Goal: Task Accomplishment & Management: Complete application form

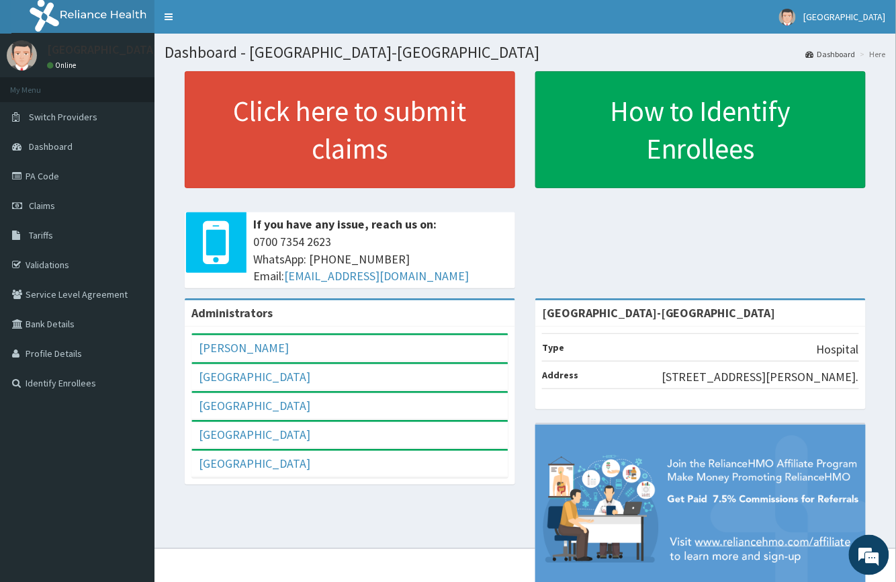
scroll to position [54, 0]
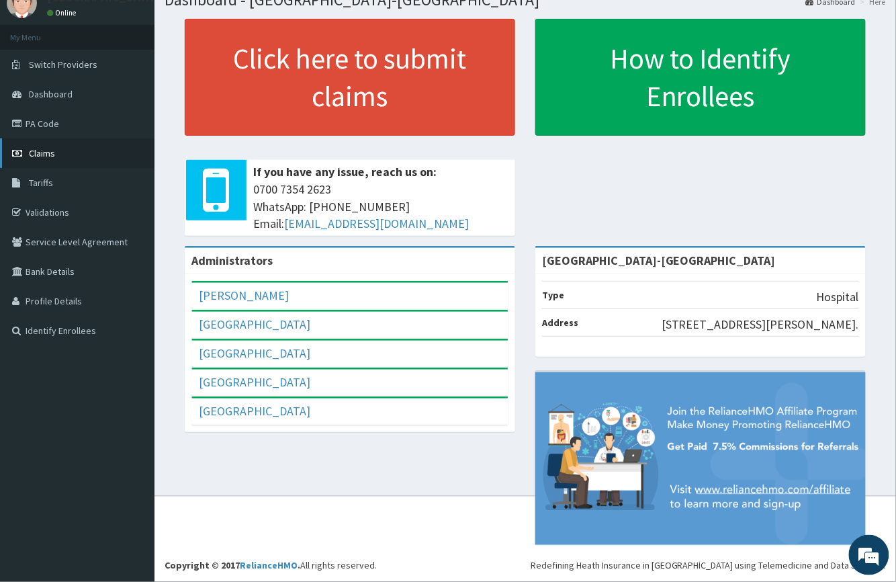
click at [47, 156] on span "Claims" at bounding box center [42, 153] width 26 height 12
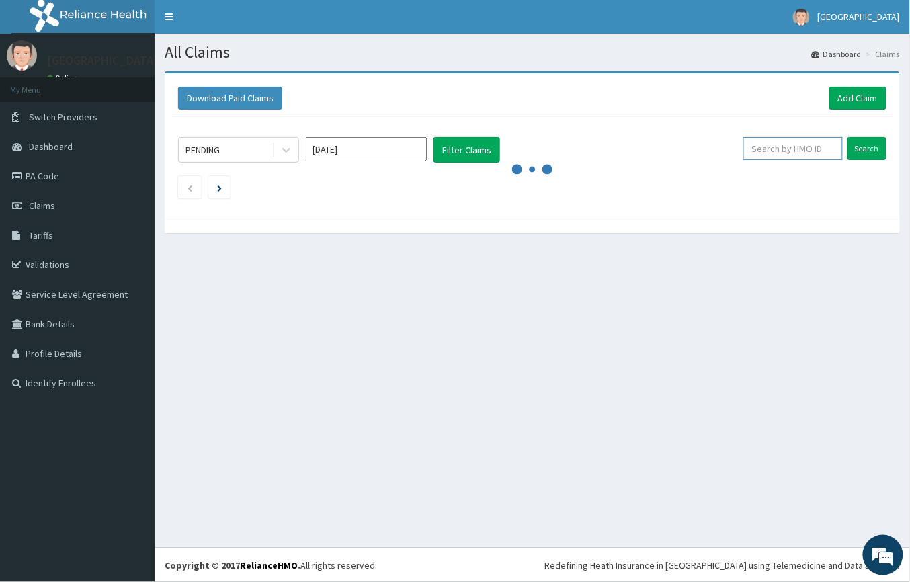
click at [778, 159] on input "text" at bounding box center [792, 148] width 99 height 23
type input "PWC/10020/A"
click at [858, 143] on input "Search" at bounding box center [866, 148] width 39 height 23
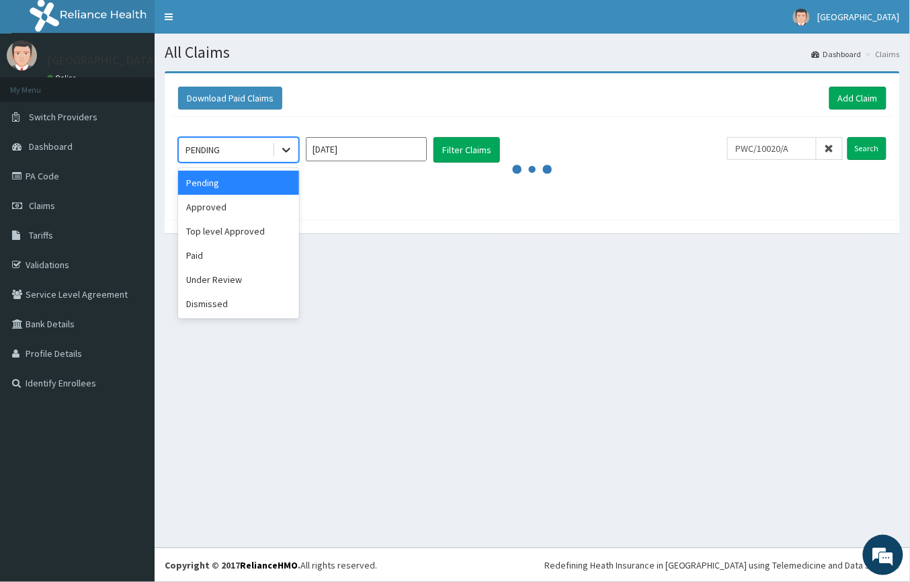
click at [290, 146] on icon at bounding box center [285, 149] width 13 height 13
click at [394, 152] on input "Aug 2025" at bounding box center [366, 149] width 121 height 24
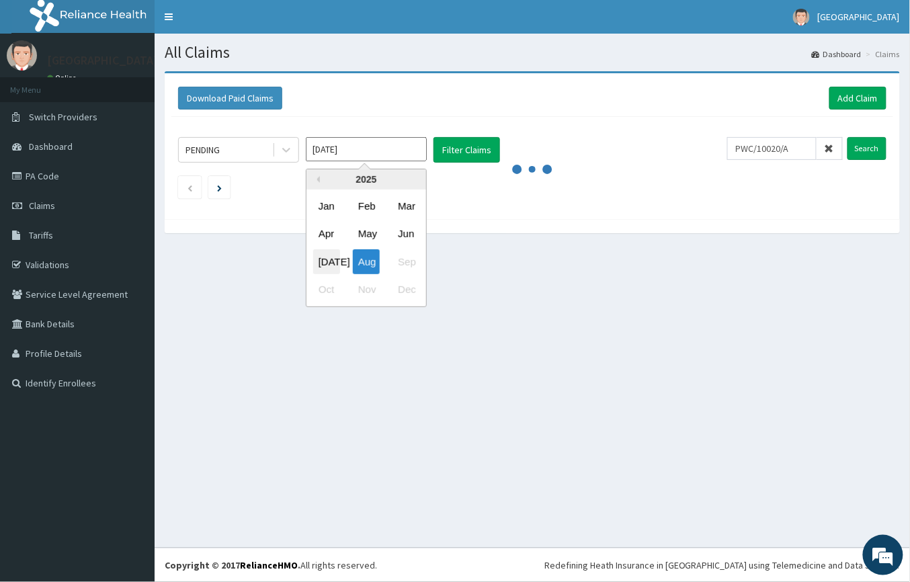
click at [331, 259] on div "Jul" at bounding box center [326, 261] width 27 height 25
type input "Jul 2025"
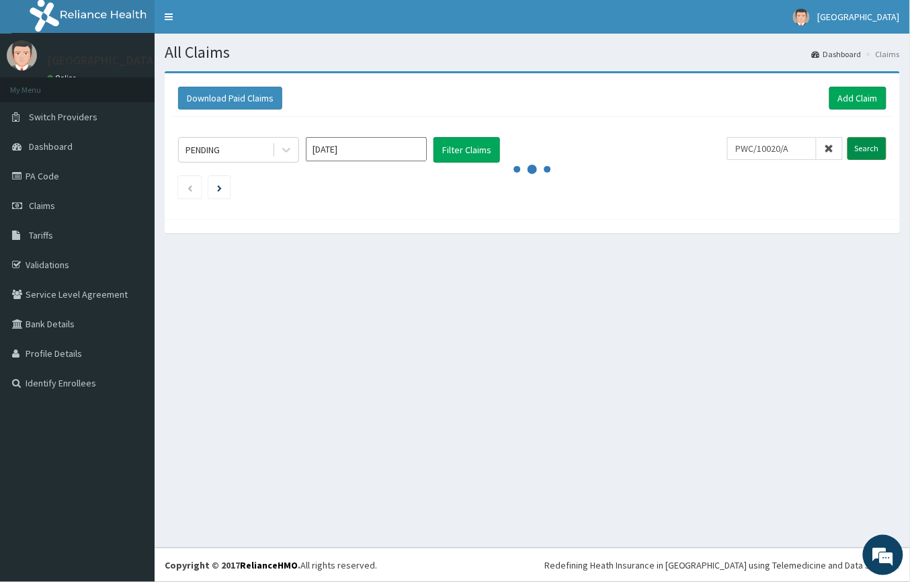
click at [866, 148] on input "Search" at bounding box center [866, 148] width 39 height 23
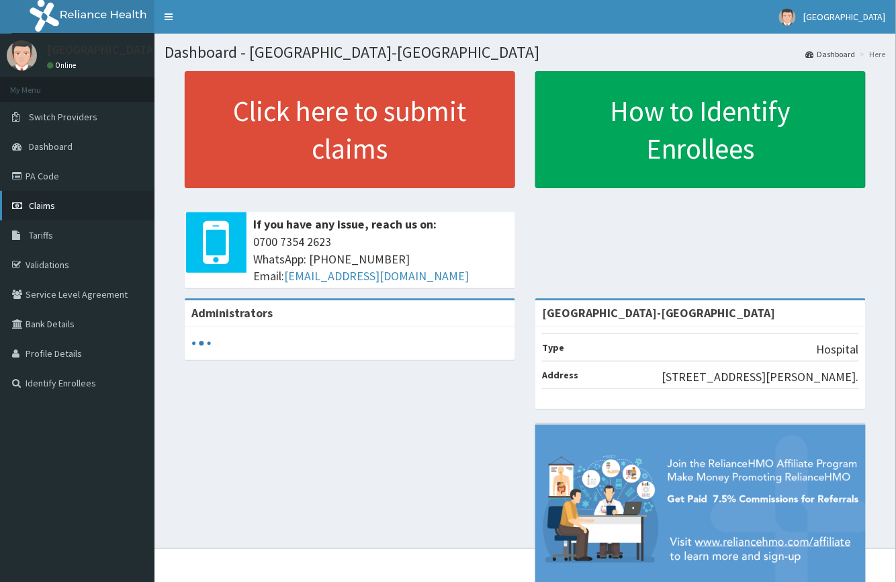
click at [46, 199] on link "Claims" at bounding box center [77, 206] width 154 height 30
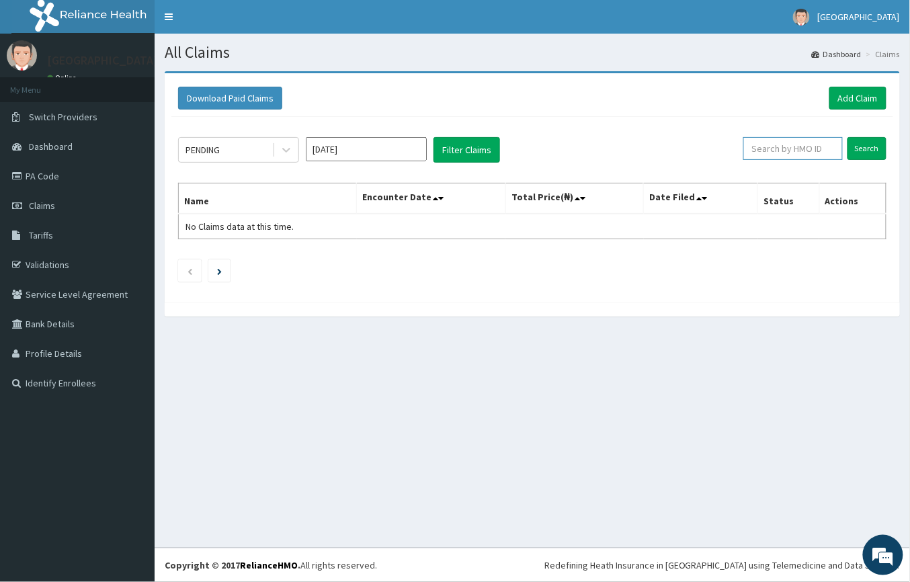
click at [783, 149] on input "text" at bounding box center [792, 148] width 99 height 23
type input "PWC/10020/A"
click at [869, 148] on input "Search" at bounding box center [866, 148] width 39 height 23
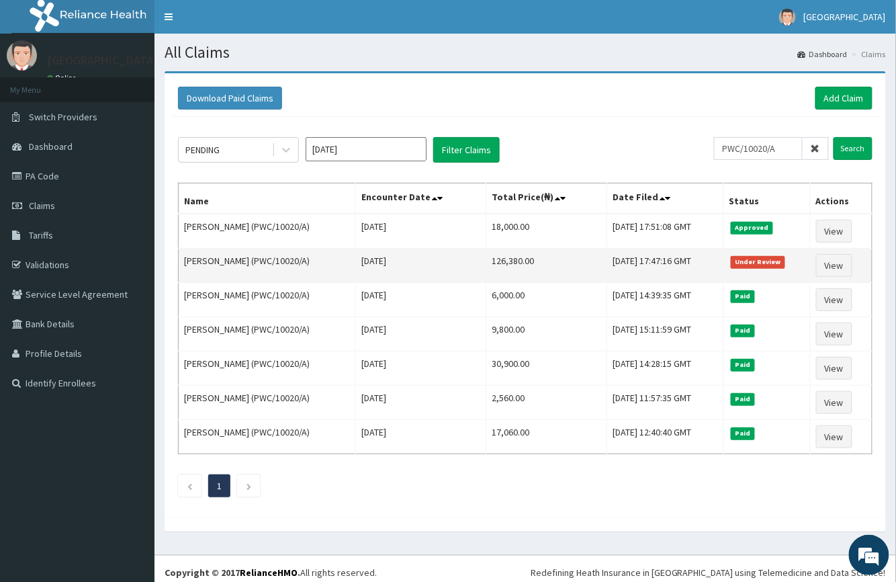
click at [861, 259] on td "View" at bounding box center [842, 266] width 62 height 34
click at [846, 267] on link "View" at bounding box center [834, 265] width 36 height 23
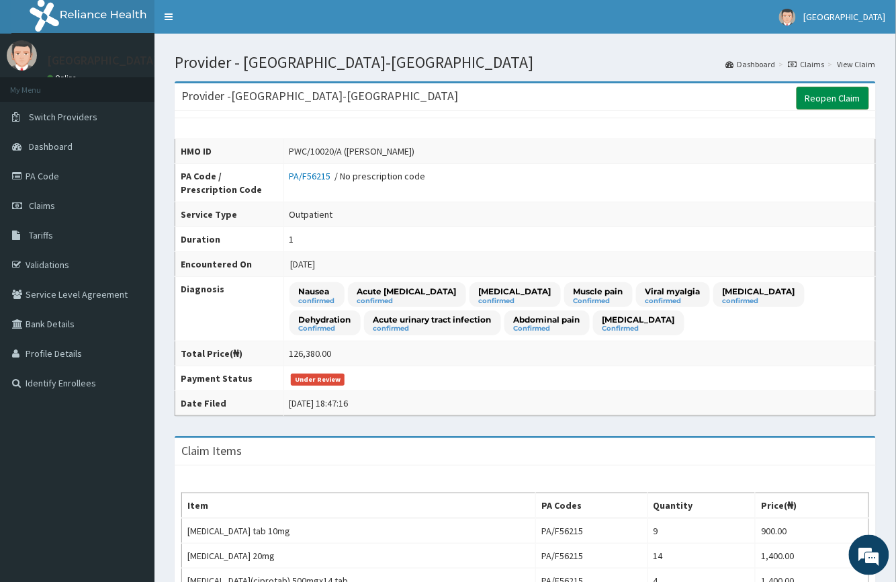
click at [836, 95] on link "Reopen Claim" at bounding box center [833, 98] width 73 height 23
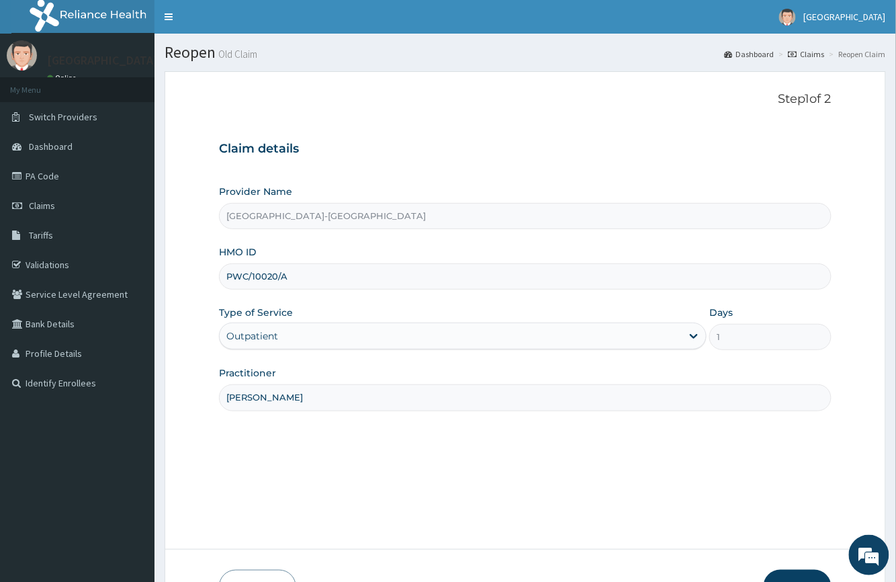
scroll to position [89, 0]
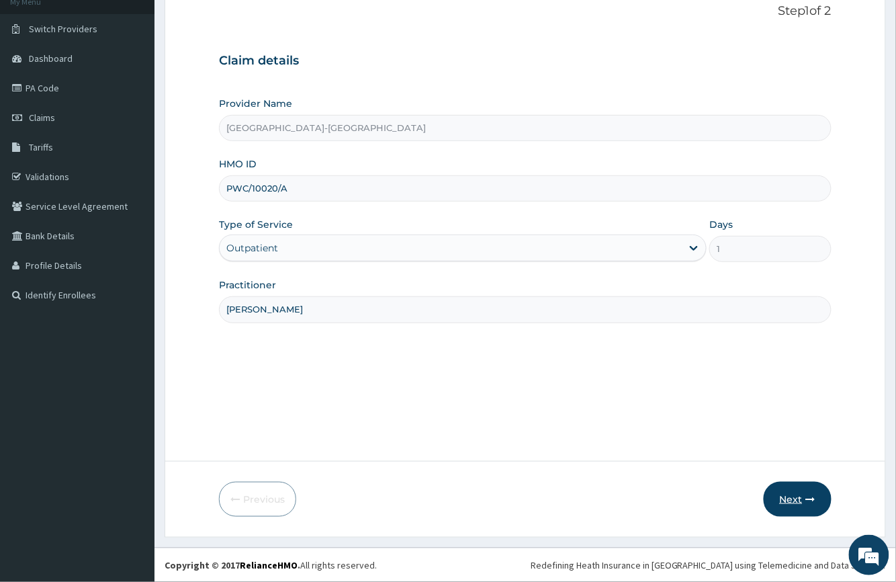
click at [783, 490] on button "Next" at bounding box center [798, 499] width 68 height 35
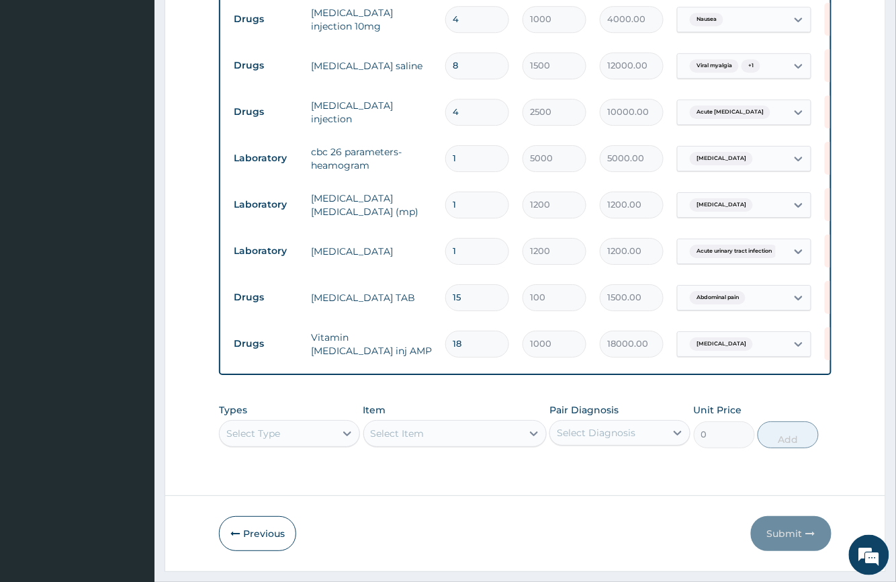
scroll to position [1126, 0]
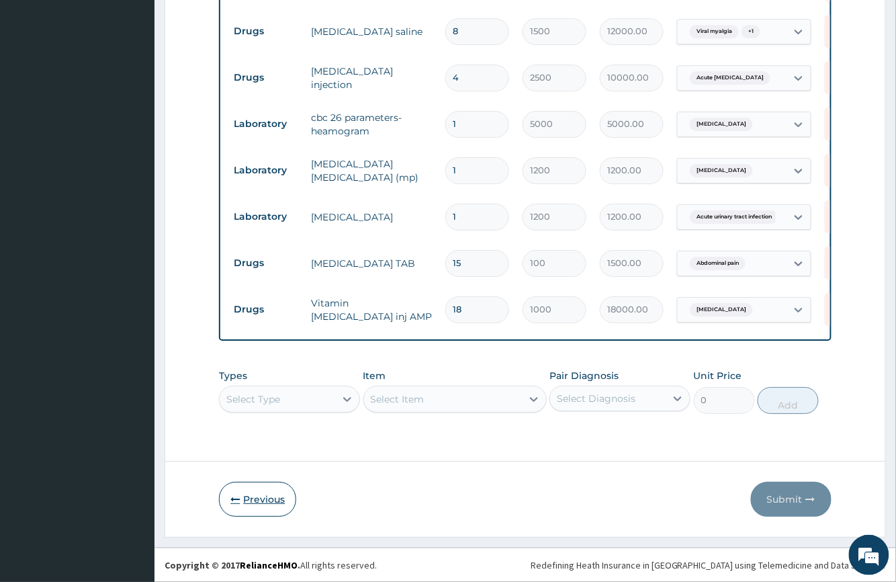
click at [253, 502] on button "Previous" at bounding box center [257, 499] width 77 height 35
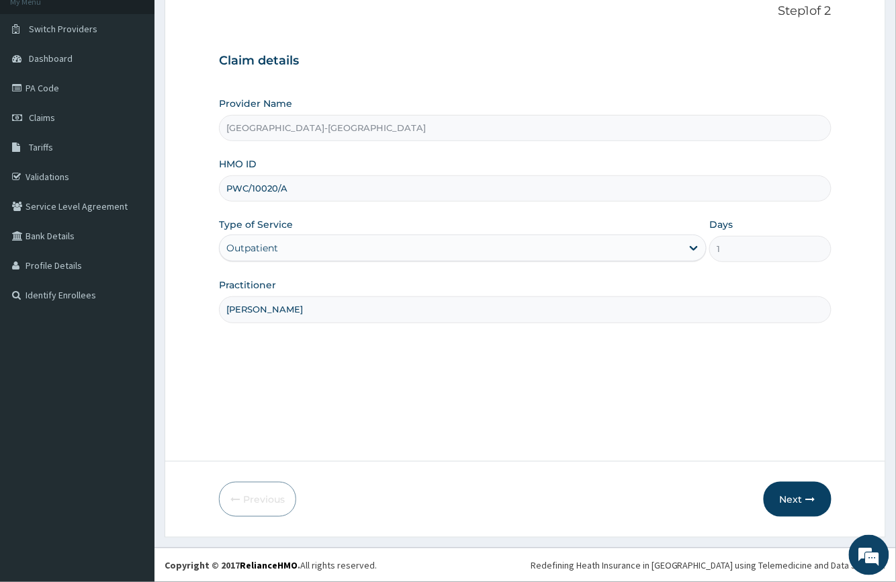
drag, startPoint x: 291, startPoint y: 191, endPoint x: 224, endPoint y: 191, distance: 66.5
click at [224, 191] on input "PWC/10020/A" at bounding box center [525, 188] width 612 height 26
click at [533, 378] on div "Step 1 of 2 Claim details Provider Name St. Luke's Hospital-LAGOS HMO ID PWC/10…" at bounding box center [525, 222] width 612 height 437
click at [806, 490] on button "Next" at bounding box center [798, 499] width 68 height 35
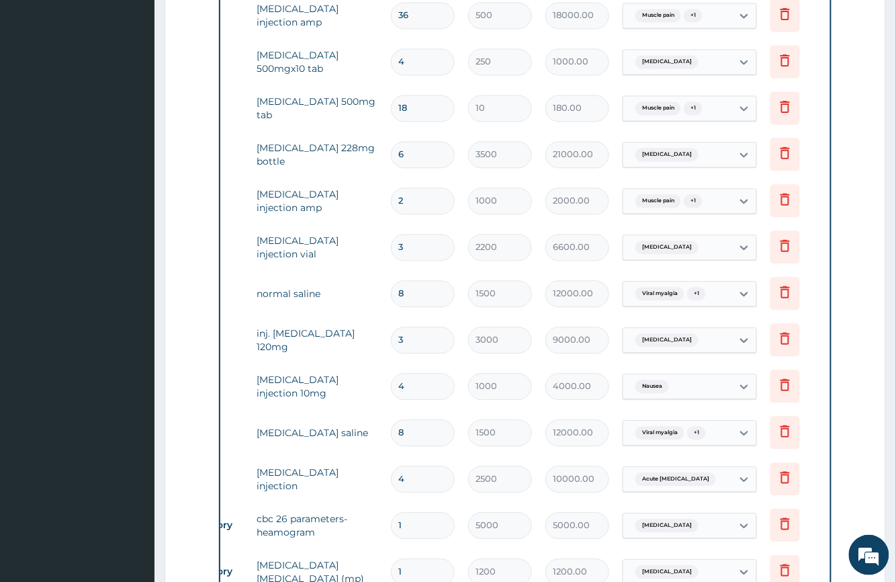
scroll to position [678, 0]
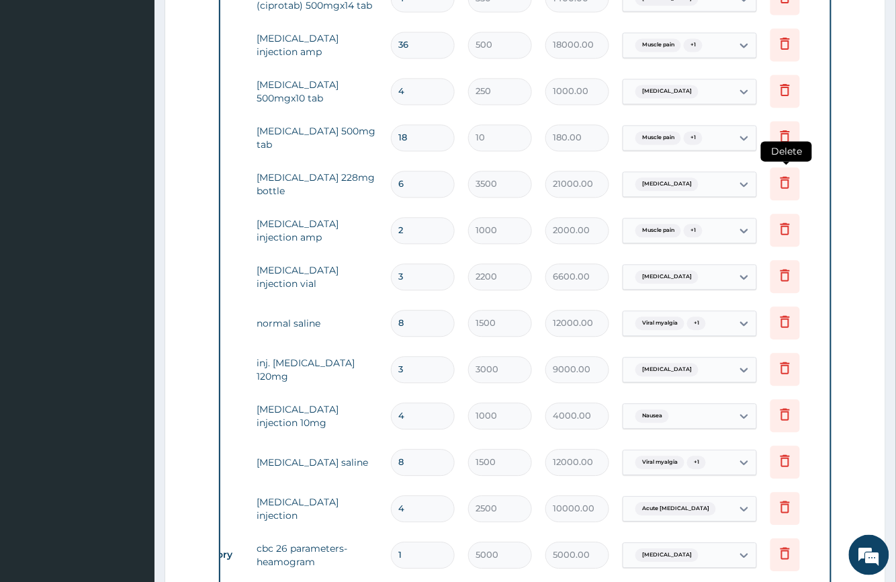
click at [782, 185] on icon at bounding box center [785, 183] width 9 height 12
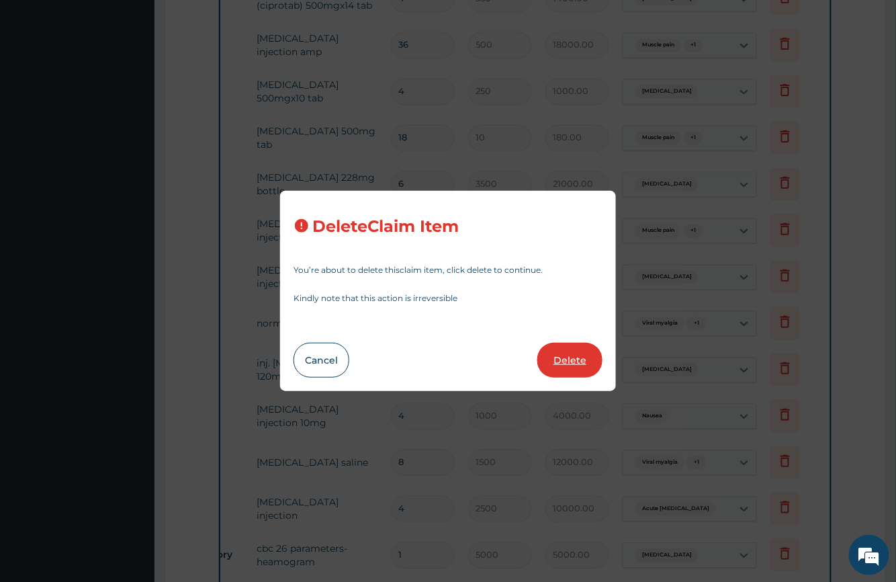
click at [564, 356] on button "Delete" at bounding box center [569, 360] width 65 height 35
type input "2"
type input "1000"
type input "2000.00"
type input "3"
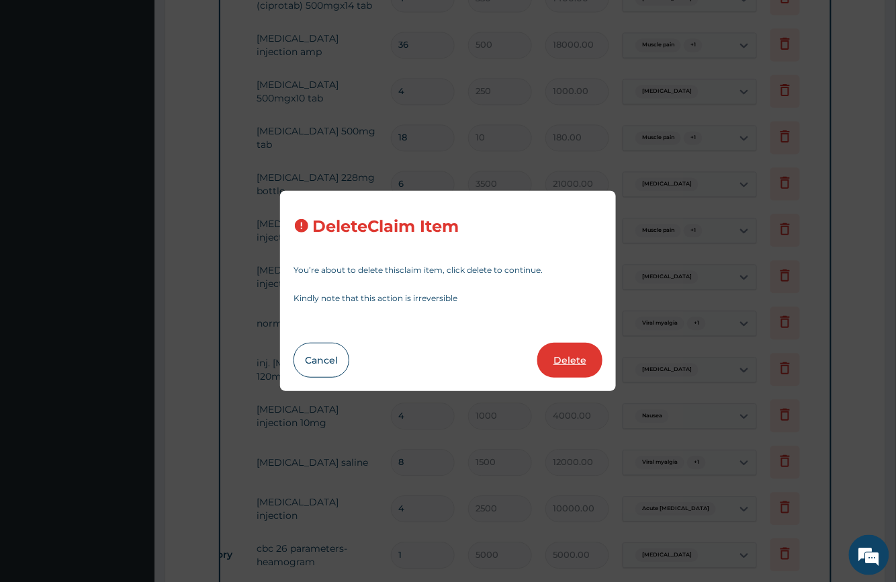
type input "2200"
type input "6600.00"
type input "8"
type input "1500"
type input "12000.00"
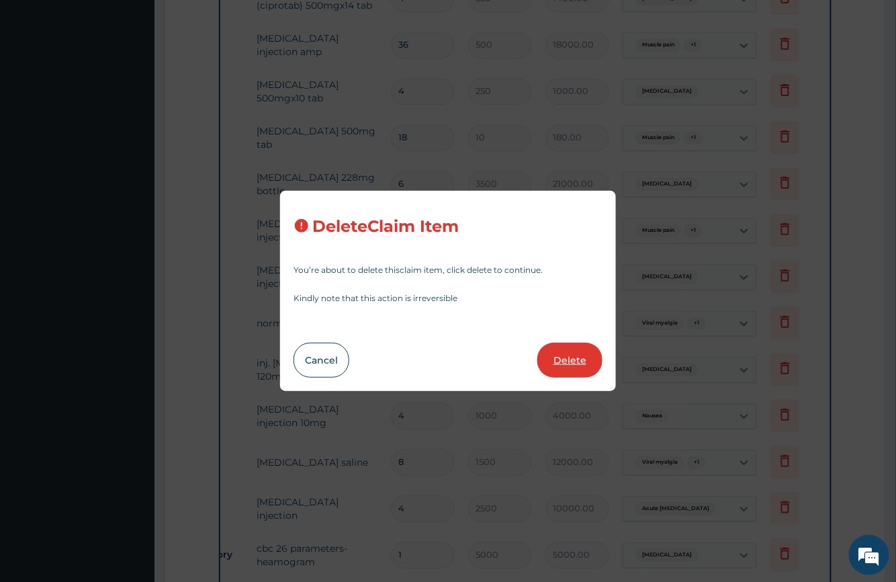
type input "3"
type input "3000"
type input "9000.00"
type input "4"
type input "1000"
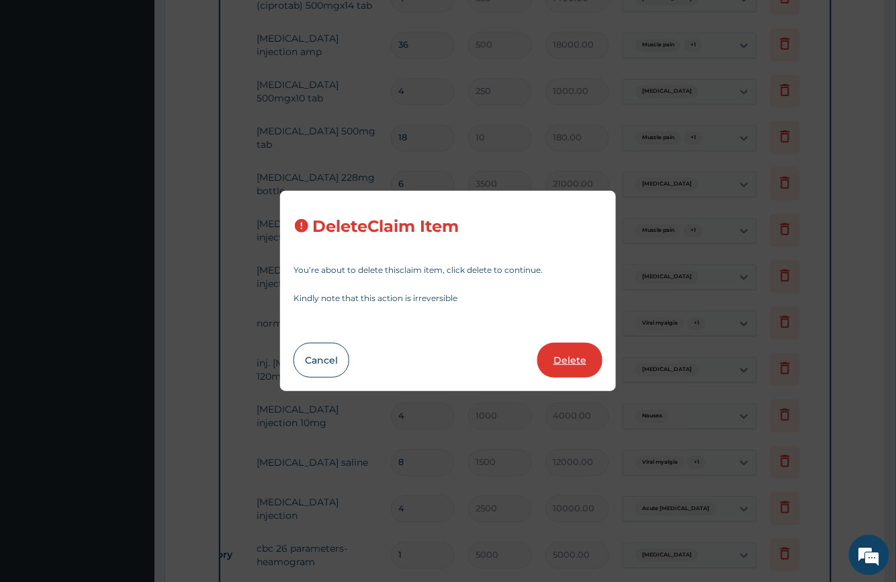
type input "4000.00"
type input "8"
type input "1500"
type input "12000.00"
type input "4"
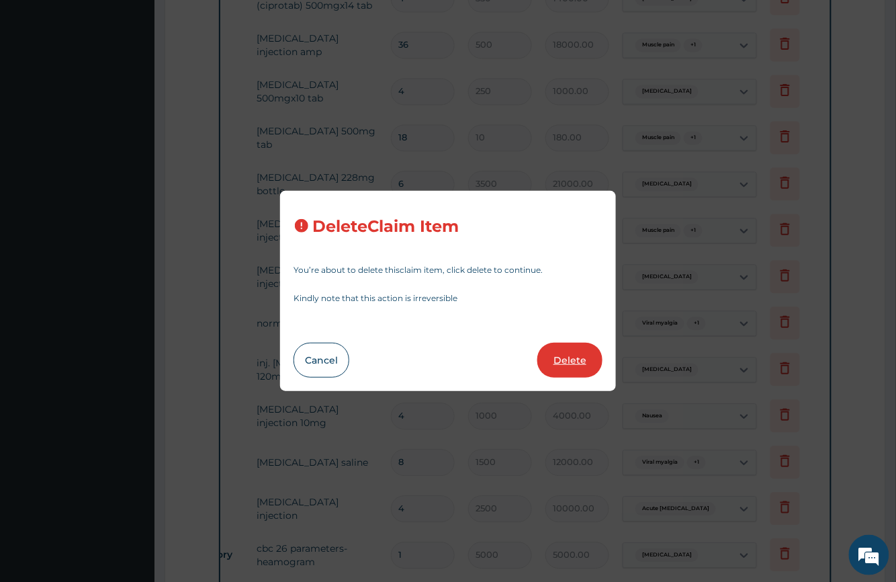
type input "2500"
type input "10000.00"
type input "1"
type input "5000"
type input "5000.00"
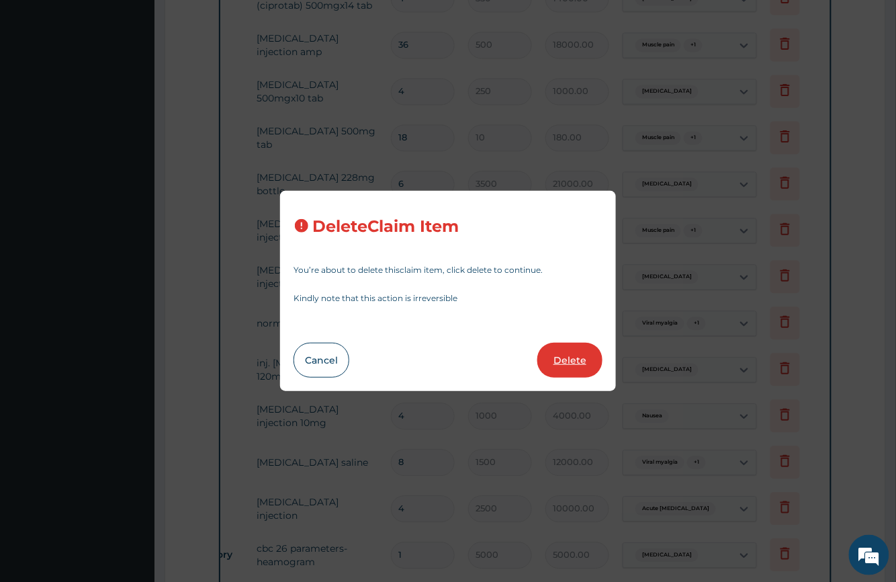
type input "1200"
type input "1200.00"
type input "15"
type input "100"
type input "1500.00"
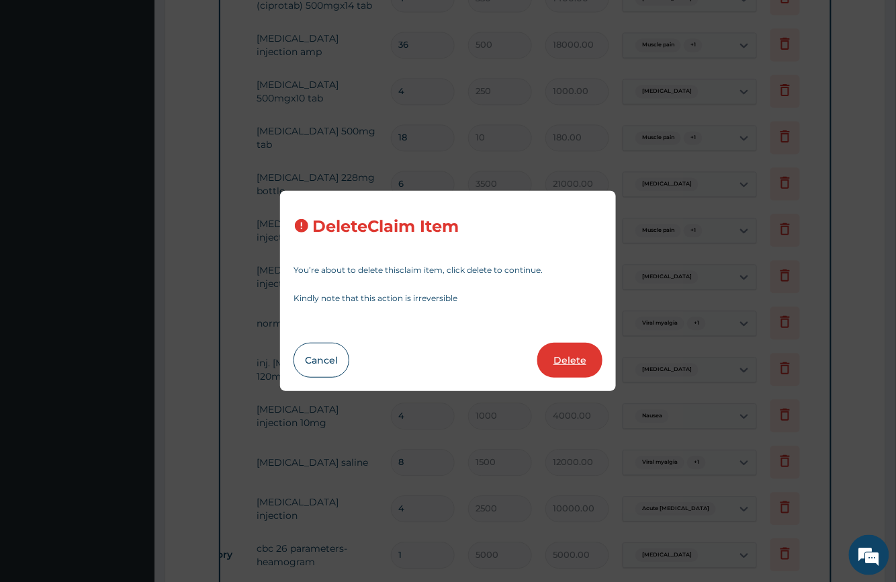
type input "18"
type input "1000"
type input "18000.00"
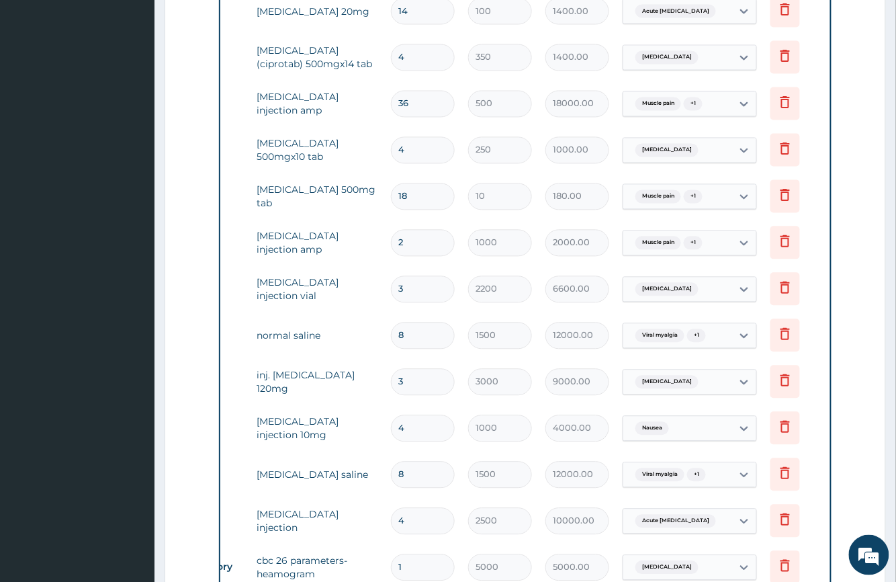
scroll to position [589, 0]
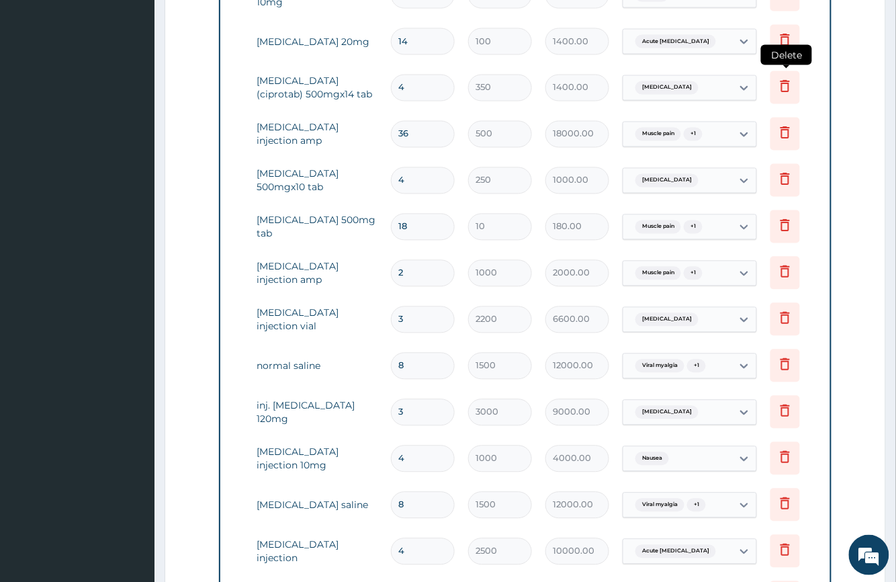
click at [783, 87] on icon at bounding box center [785, 86] width 16 height 16
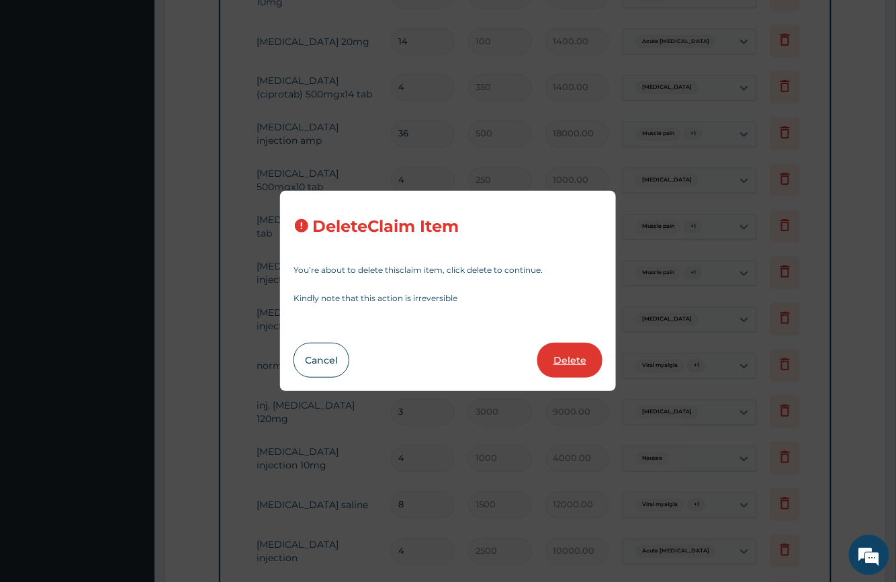
click at [571, 353] on button "Delete" at bounding box center [569, 360] width 65 height 35
type input "36"
type input "500"
type input "18000.00"
type input "4"
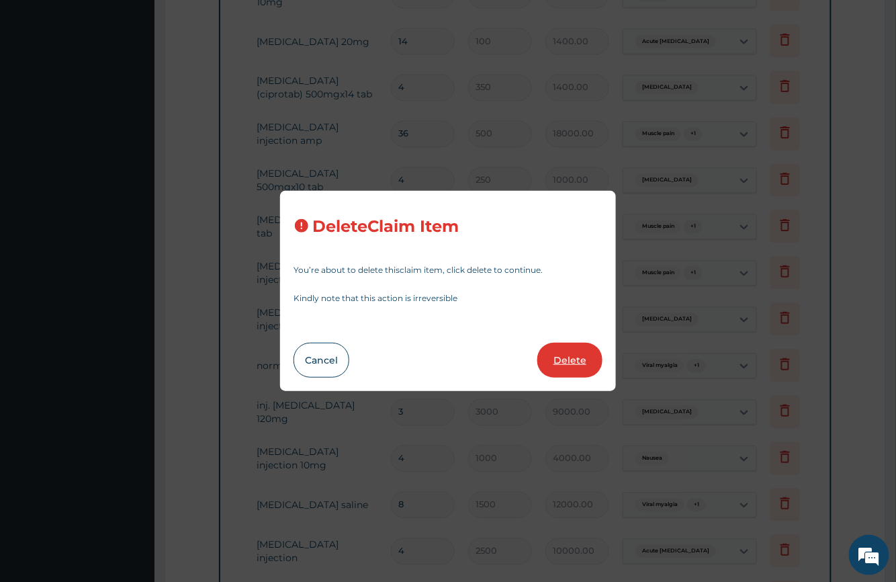
type input "250"
type input "1000.00"
type input "18"
type input "10"
type input "180.00"
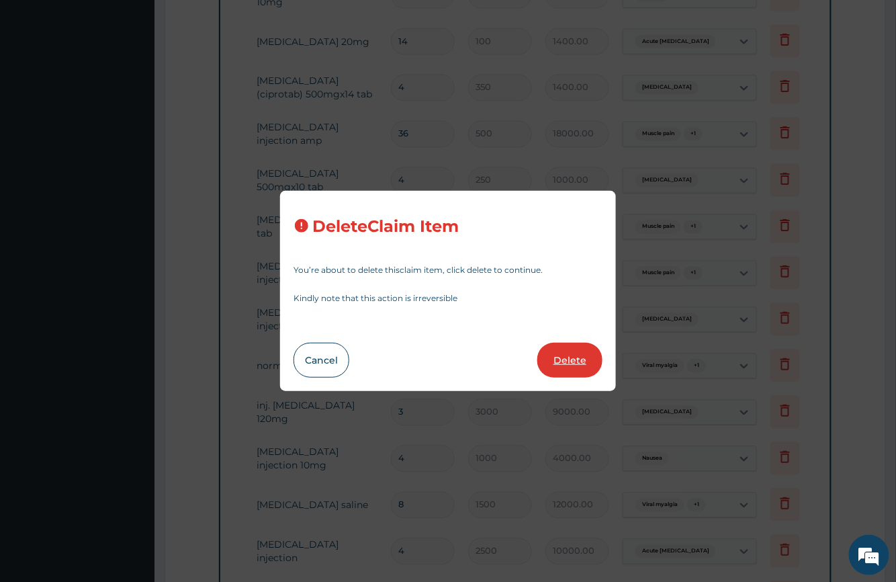
type input "2"
type input "1000"
type input "2000.00"
type input "3"
type input "2200"
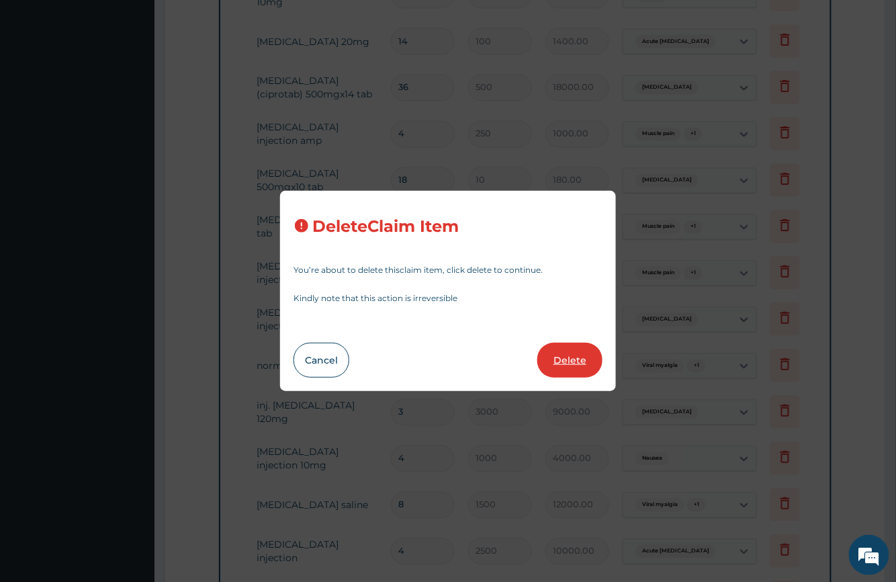
type input "6600.00"
type input "8"
type input "1500"
type input "12000.00"
type input "3"
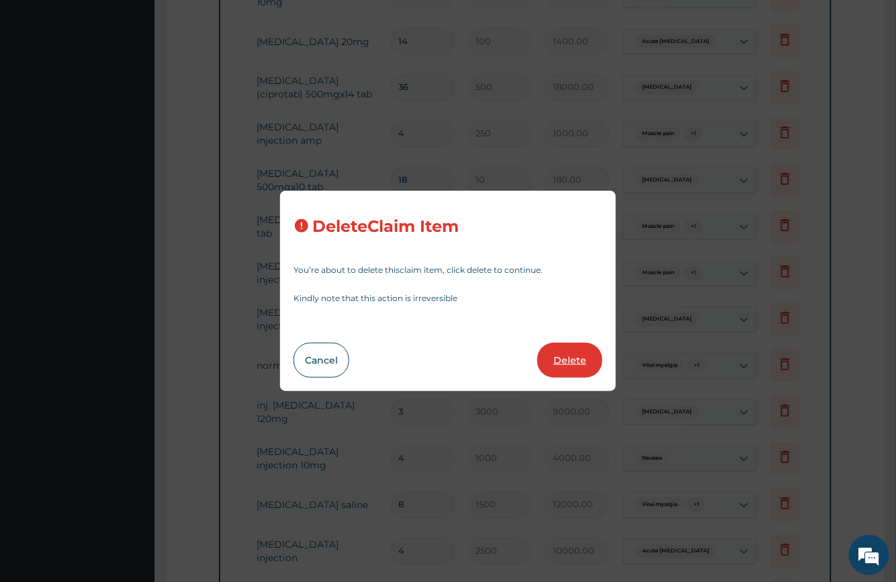
type input "3000"
type input "9000.00"
type input "4"
type input "1000"
type input "4000.00"
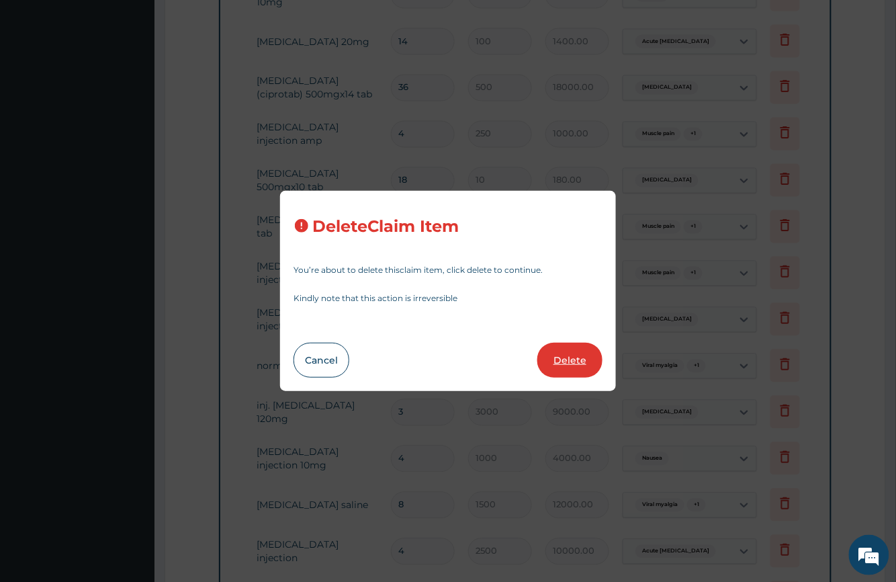
type input "8"
type input "1500"
type input "12000.00"
type input "4"
type input "2500"
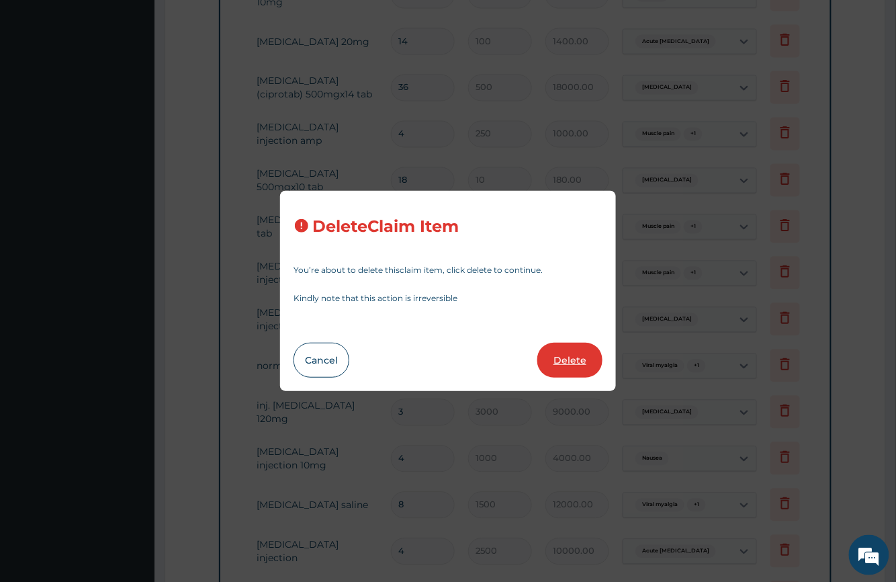
type input "10000.00"
type input "1"
type input "5000"
type input "5000.00"
type input "1200"
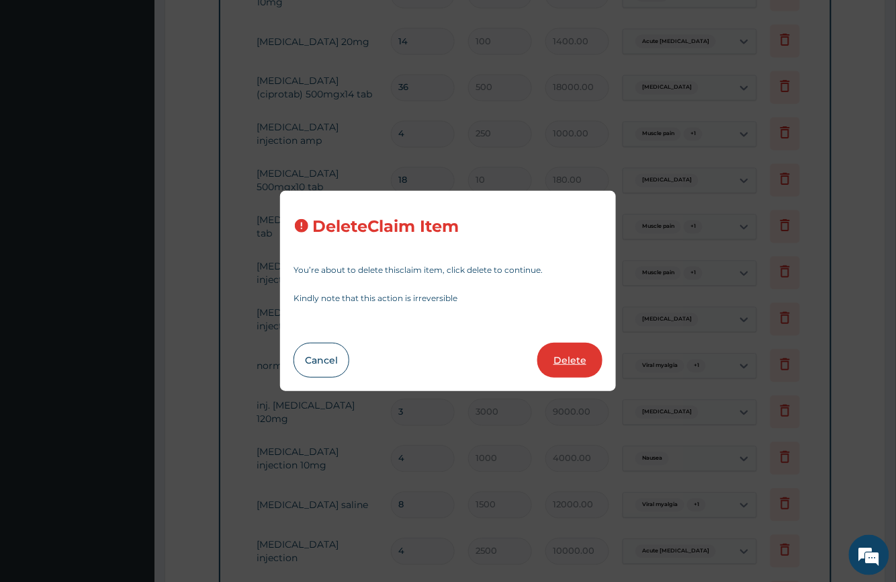
type input "1200.00"
type input "15"
type input "100"
type input "1500.00"
type input "18"
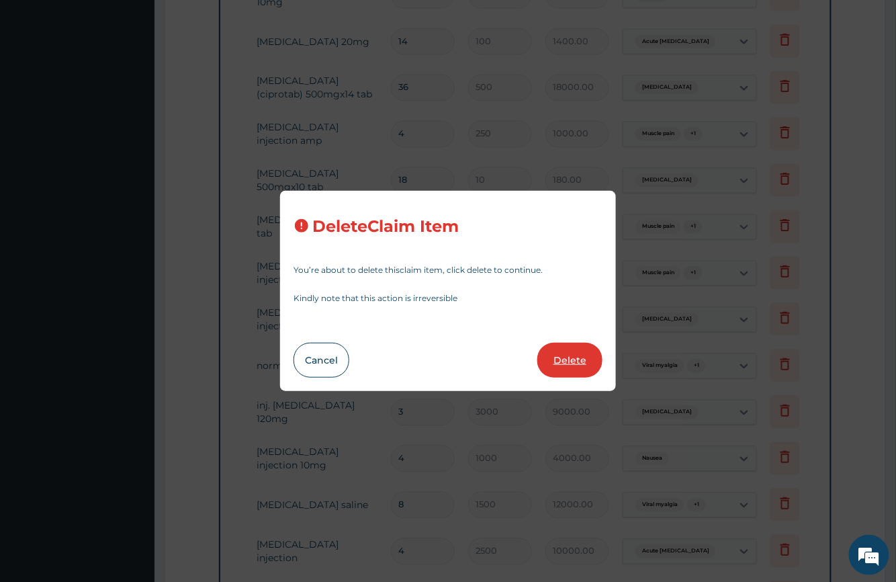
type input "1000"
type input "18000.00"
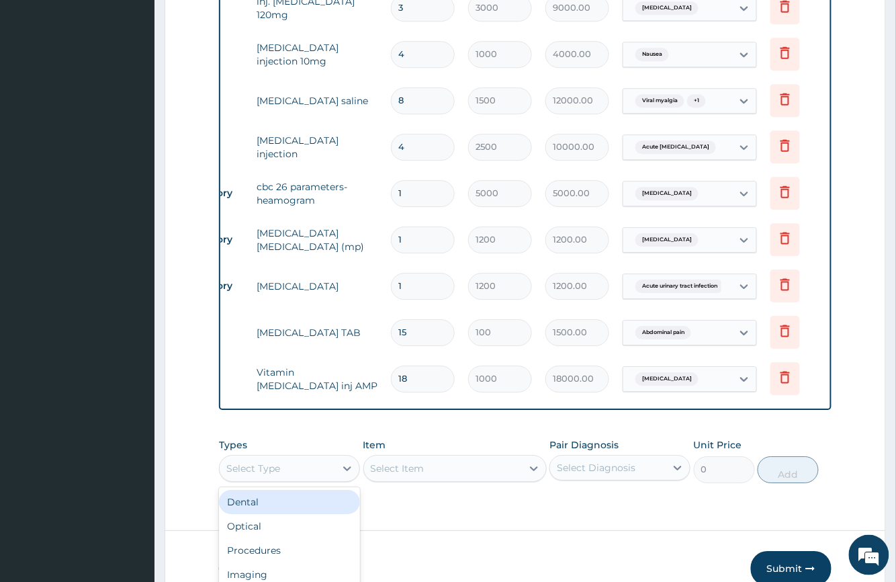
scroll to position [36, 0]
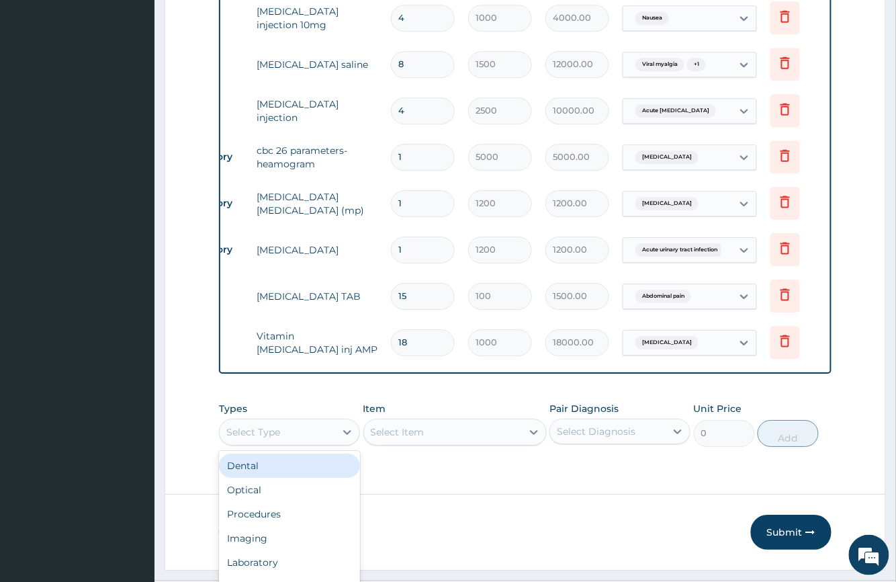
click at [297, 445] on div "option Dental focused, 1 of 10. 10 results available. Use Up and Down to choose…" at bounding box center [289, 431] width 141 height 27
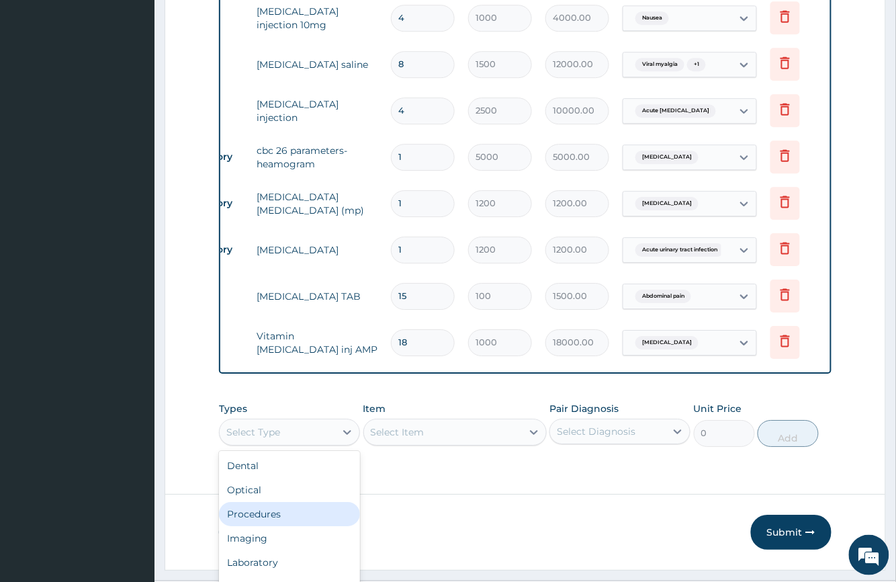
scroll to position [46, 0]
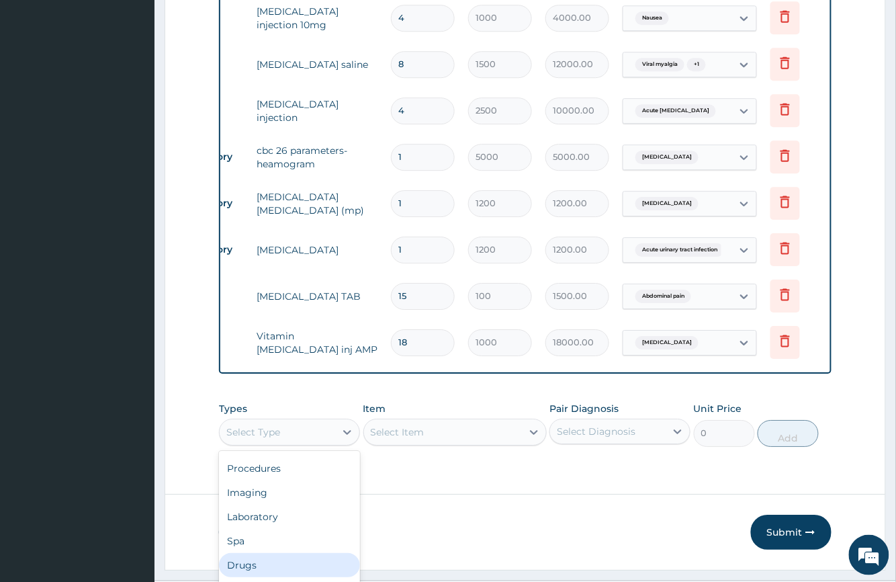
click at [272, 570] on div "Drugs" at bounding box center [289, 565] width 141 height 24
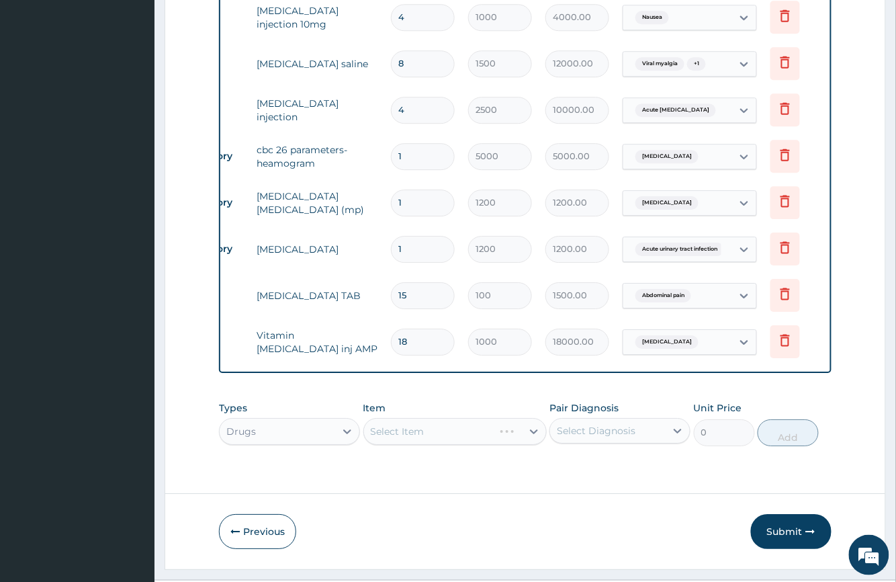
scroll to position [0, 0]
click at [410, 445] on div "Select Item" at bounding box center [454, 431] width 183 height 27
click at [461, 445] on div "Select Item" at bounding box center [454, 431] width 183 height 27
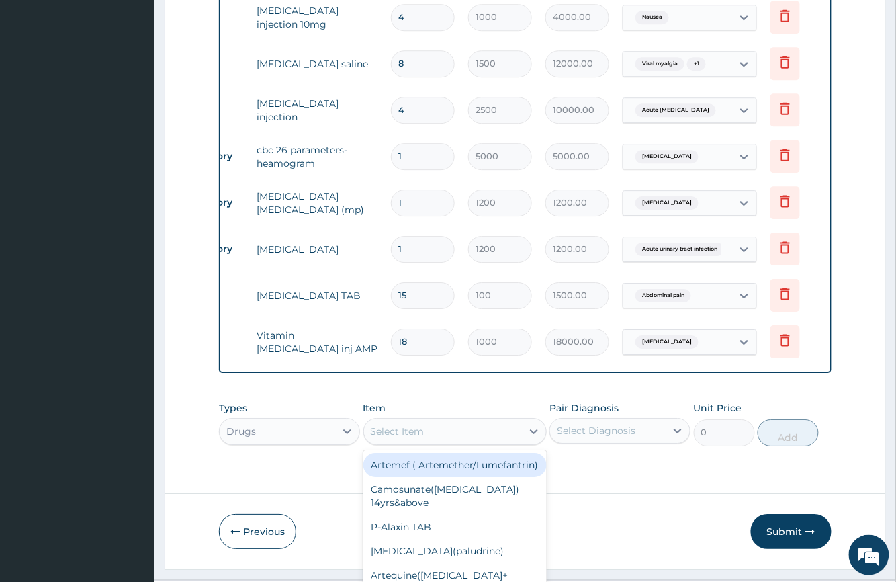
scroll to position [38, 0]
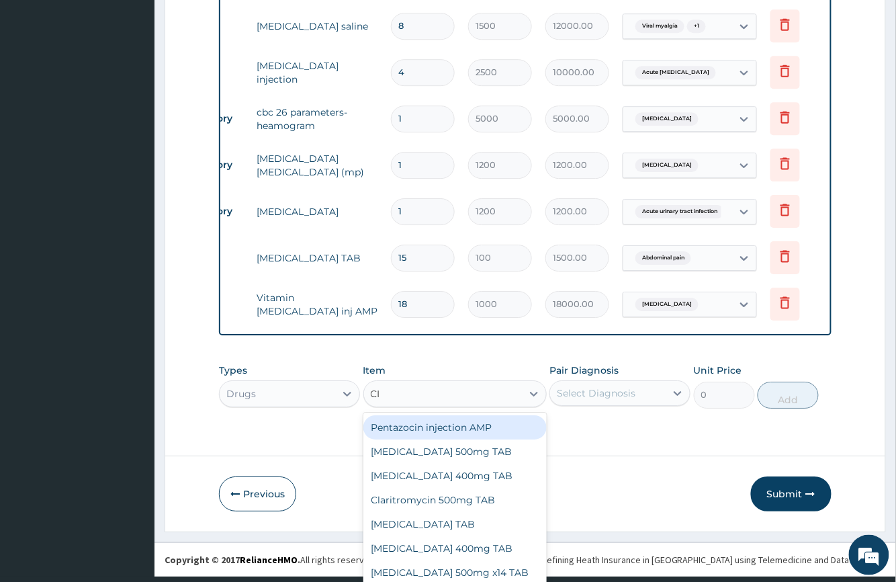
type input "CIP"
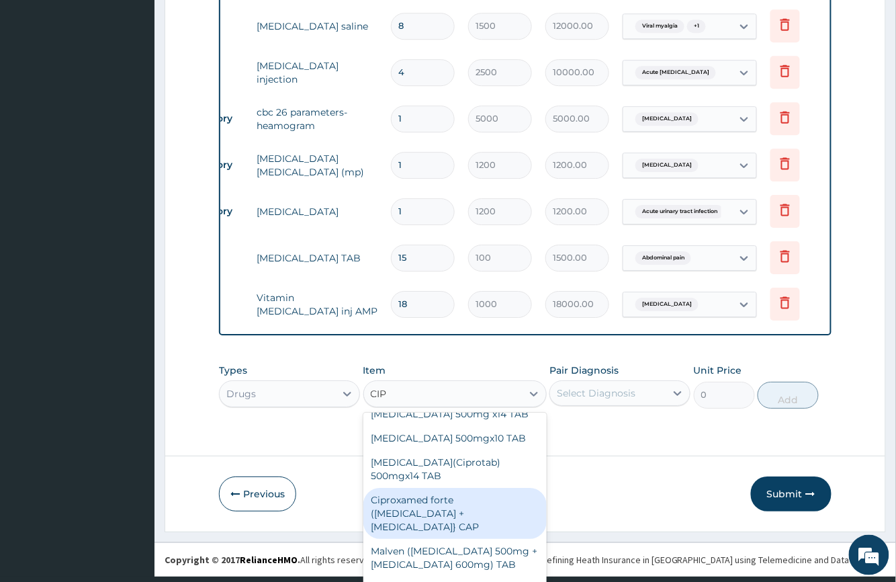
scroll to position [1033, 0]
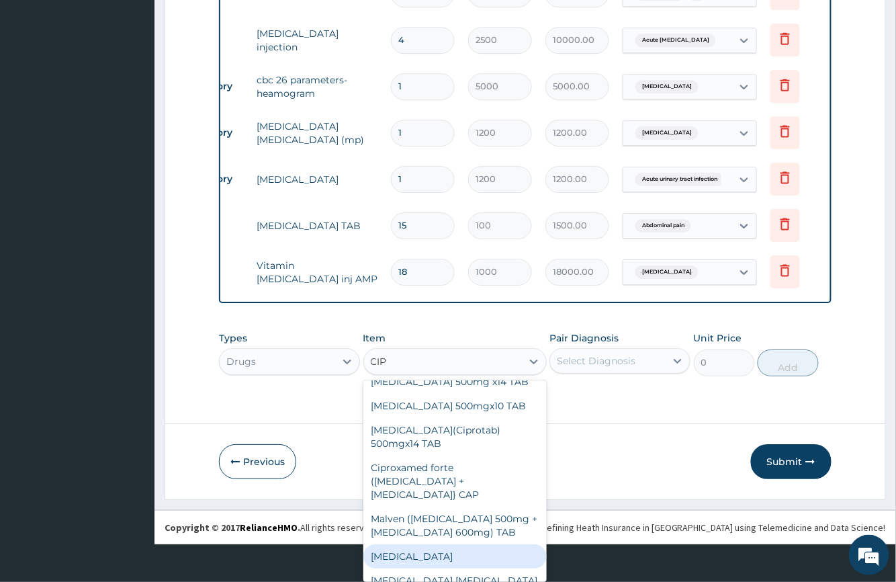
click at [401, 544] on div "[MEDICAL_DATA]" at bounding box center [454, 556] width 183 height 24
type input "1500"
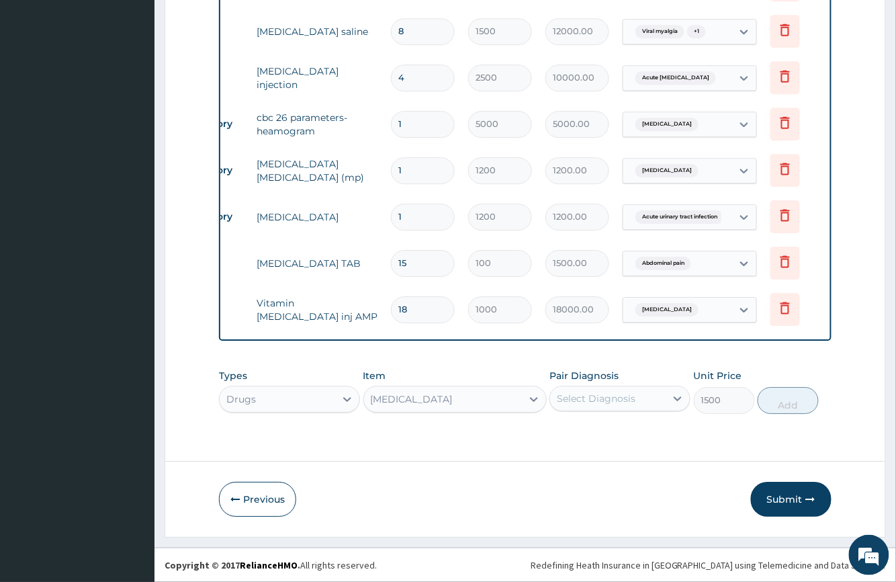
scroll to position [36, 0]
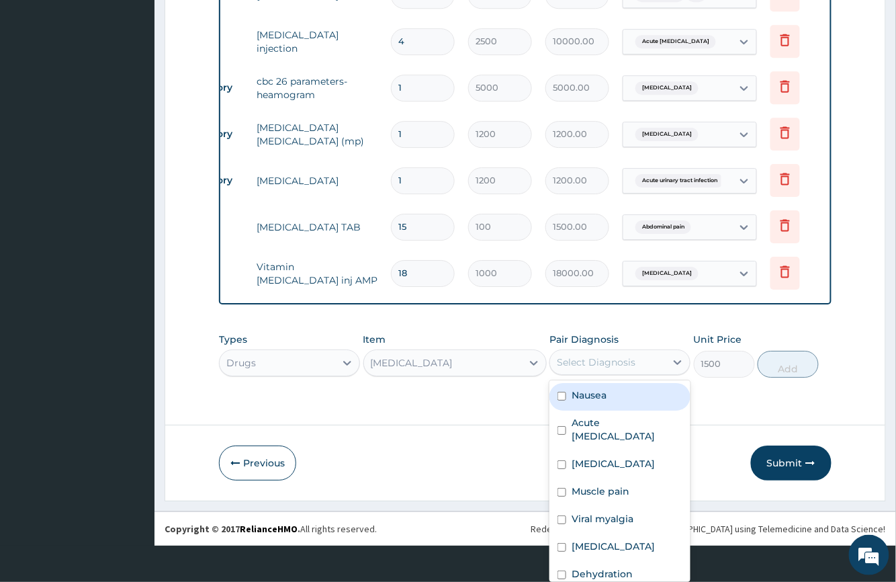
click at [622, 375] on div "option Nausea focused, 1 of 10. 10 results available. Use Up and Down to choose…" at bounding box center [619, 362] width 141 height 26
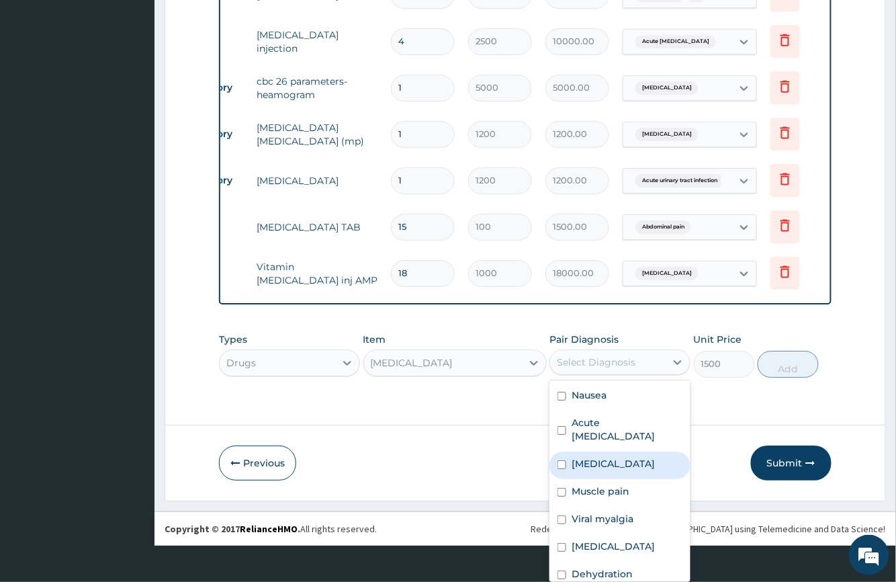
click at [584, 457] on label "[MEDICAL_DATA]" at bounding box center [613, 463] width 83 height 13
checkbox input "true"
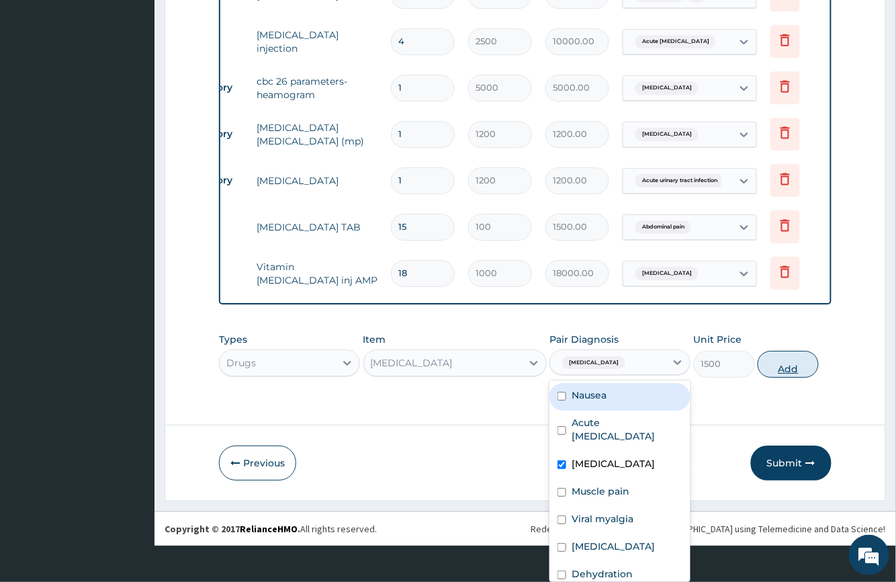
scroll to position [0, 0]
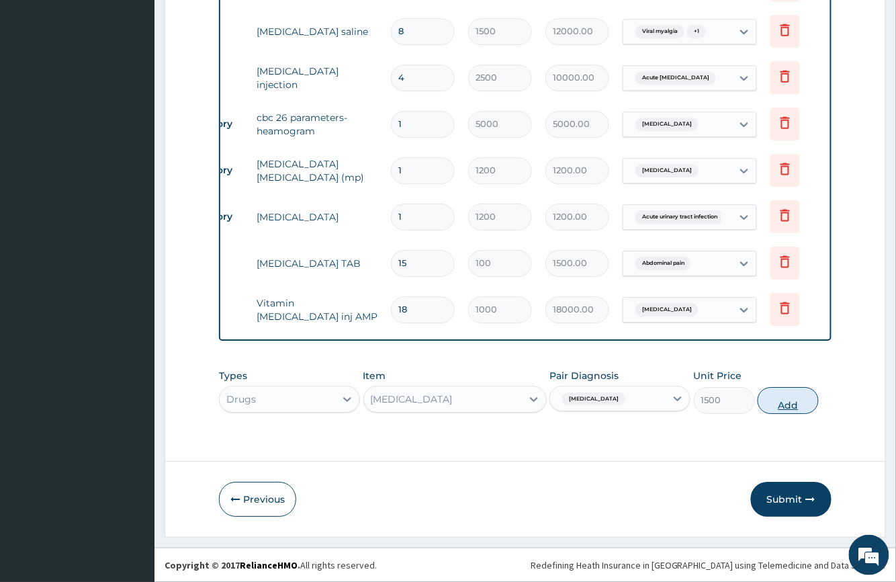
click at [766, 363] on div "Types Drugs Item Ciprofloxacin Pair Diagnosis Sepsis Unit Price 1500 Add" at bounding box center [525, 391] width 612 height 58
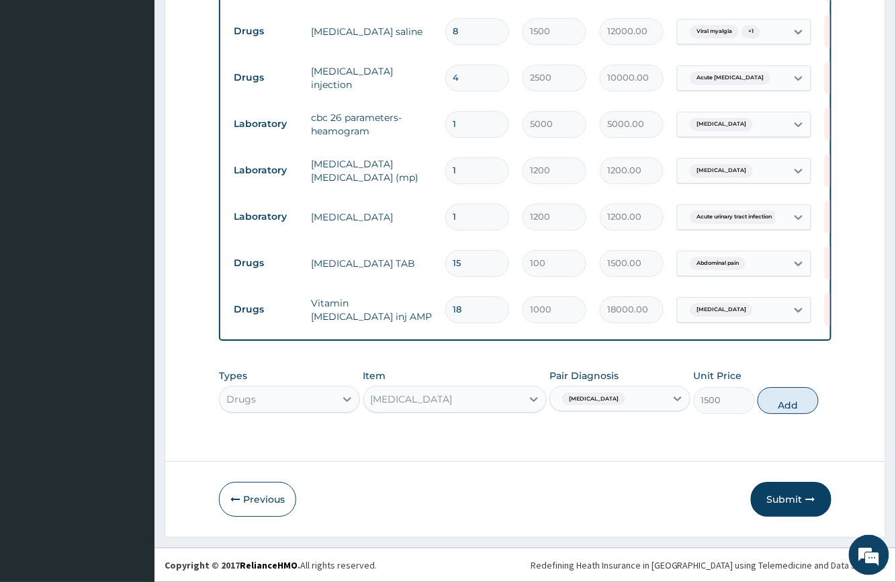
scroll to position [1033, 0]
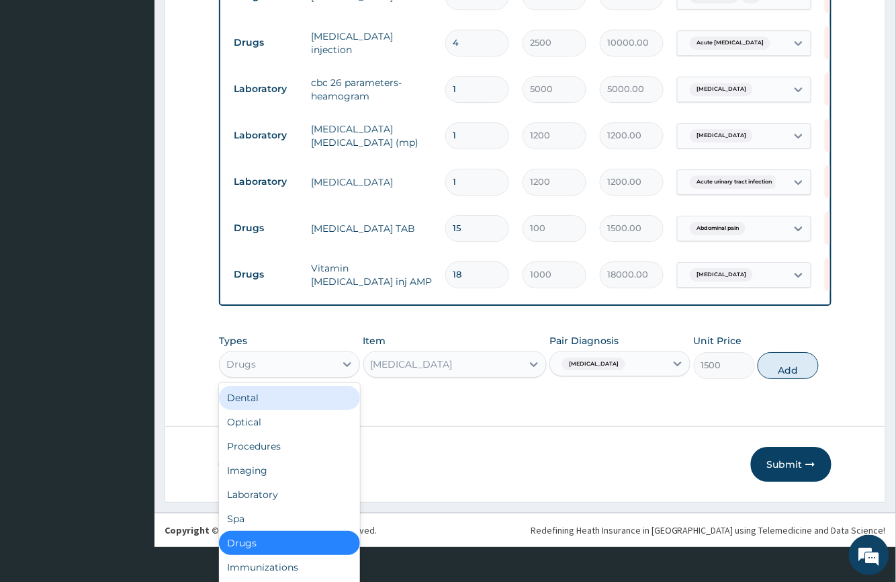
click at [312, 378] on div "option Drugs, selected. option Dental focused, 1 of 10. 10 results available. U…" at bounding box center [289, 364] width 141 height 27
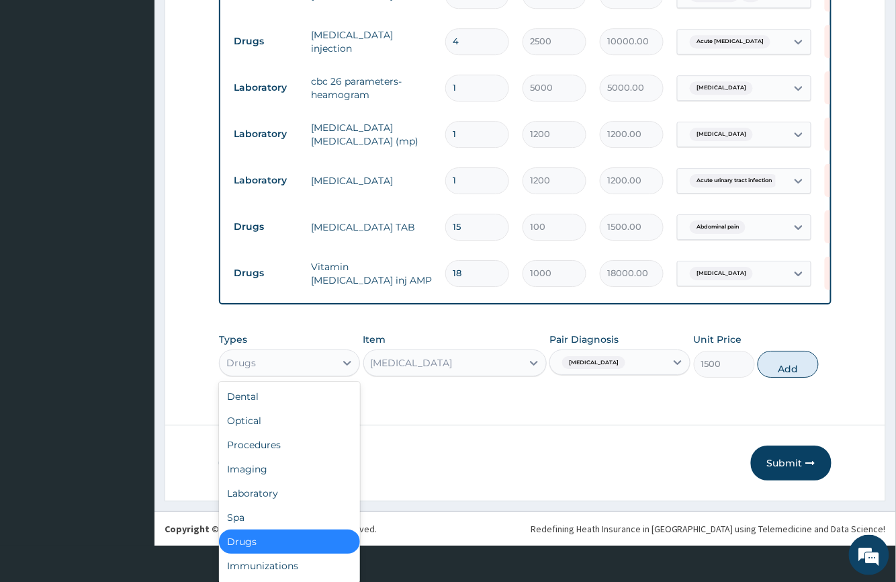
click at [277, 538] on div "Drugs" at bounding box center [289, 541] width 141 height 24
type input "0"
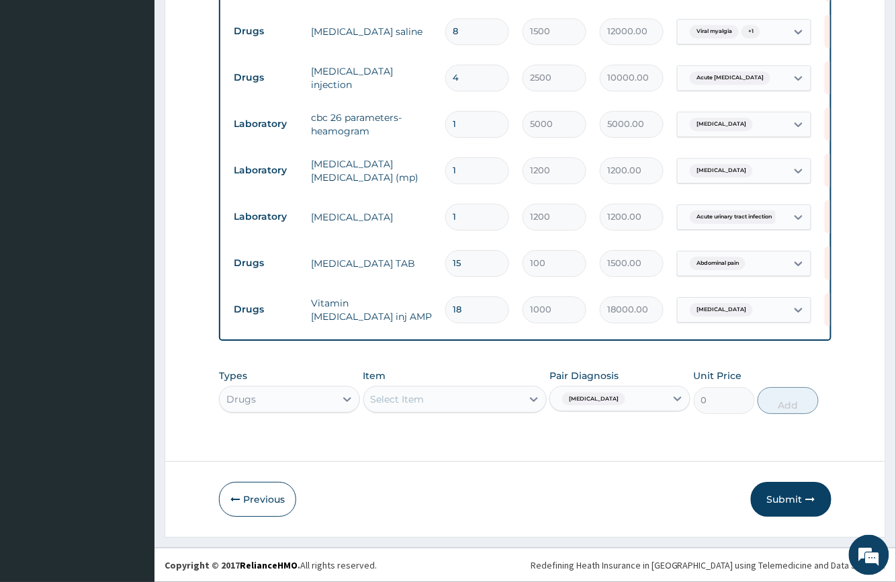
scroll to position [0, 0]
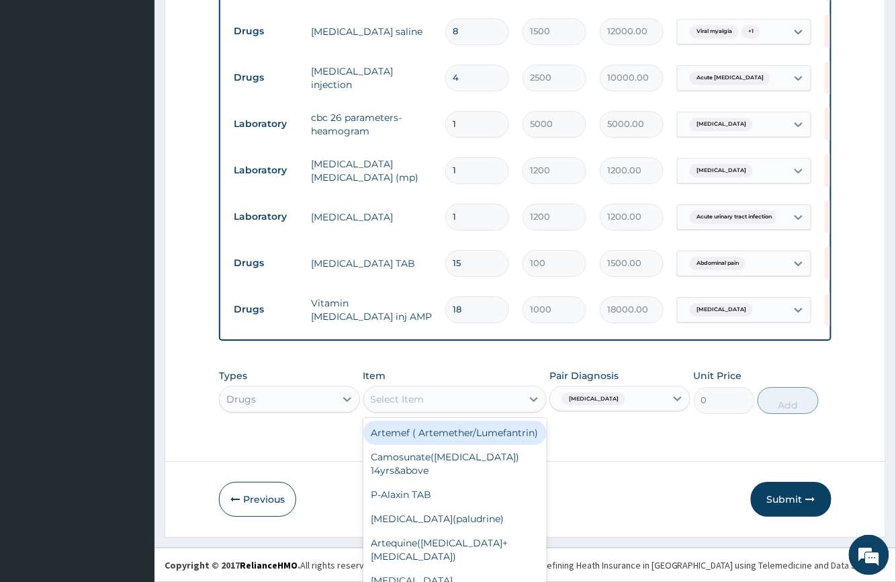
click at [422, 393] on div "Item option Ciprofloxacin , selected. option Artemef ( Artemether/Lumefantrin) …" at bounding box center [454, 391] width 183 height 44
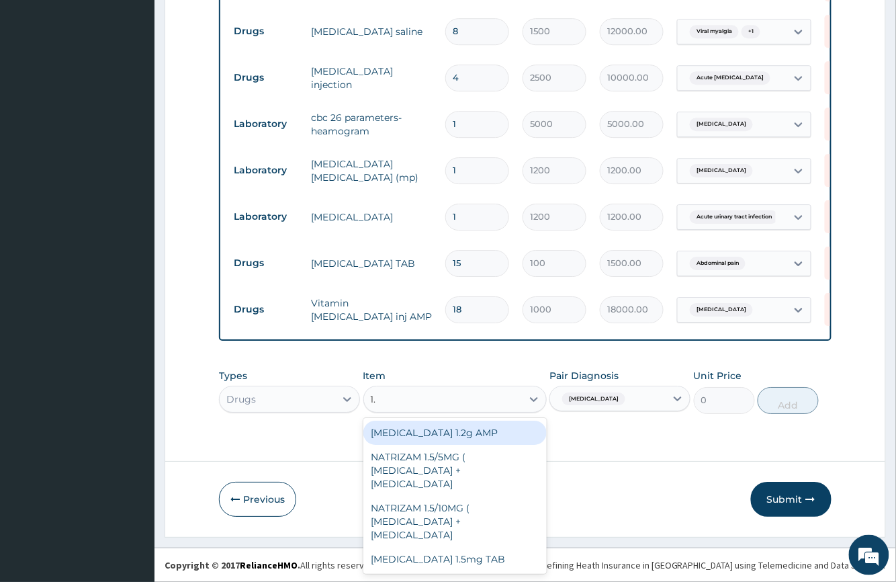
type input "1.2"
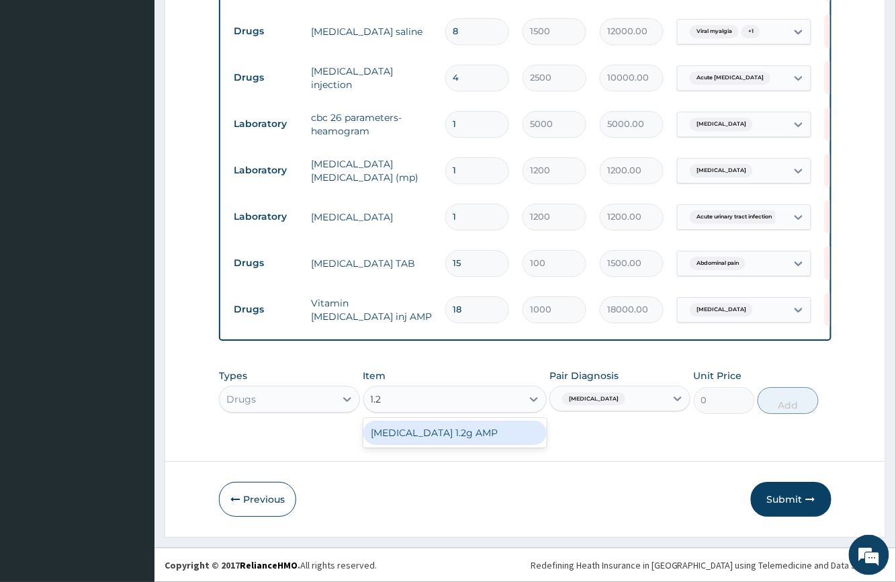
click at [450, 435] on div "[MEDICAL_DATA] 1.2g AMP" at bounding box center [454, 432] width 183 height 24
type input "3500"
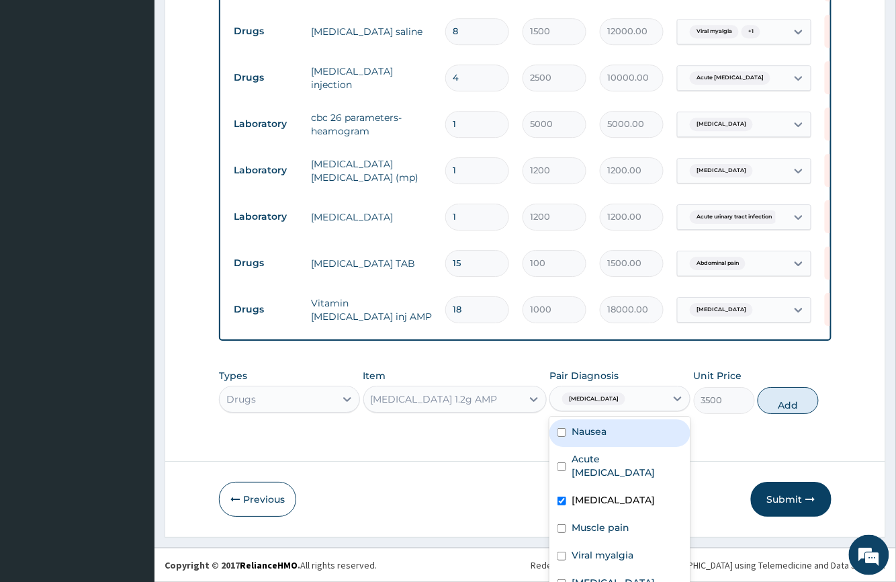
click at [599, 396] on div "option Sepsis, selected. option Nausea focused, 1 of 10. 10 results available. …" at bounding box center [619, 399] width 141 height 26
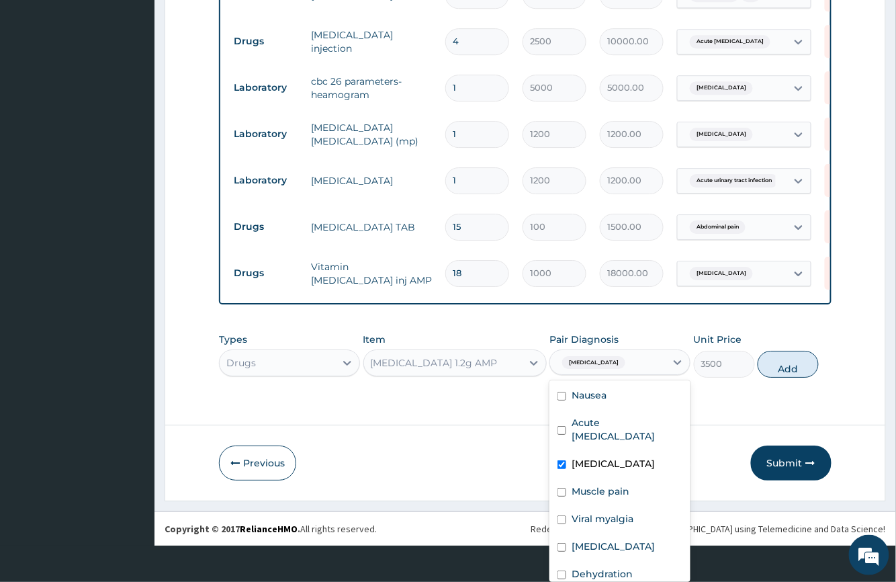
click at [572, 457] on label "[MEDICAL_DATA]" at bounding box center [613, 463] width 83 height 13
click at [558, 460] on input "checkbox" at bounding box center [562, 464] width 9 height 9
checkbox input "true"
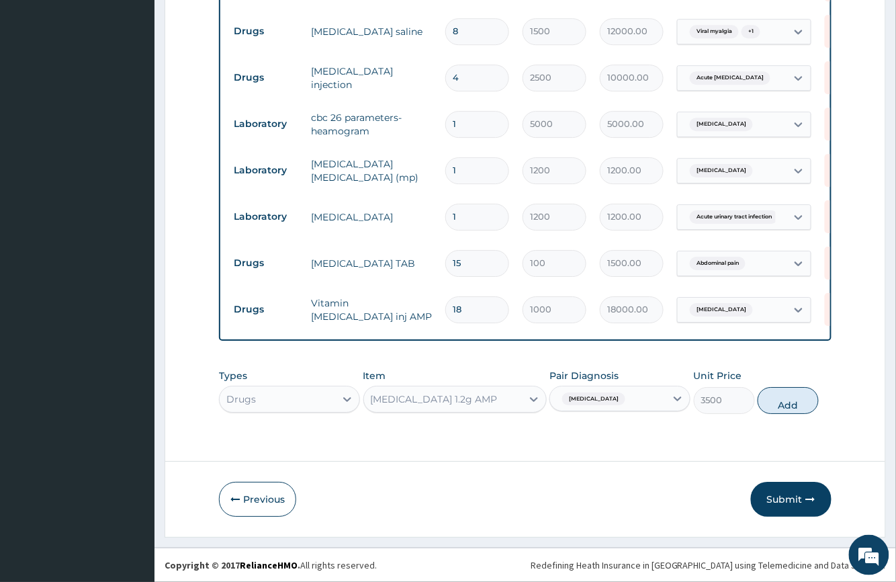
scroll to position [0, 0]
click at [758, 402] on div "Types Drugs Item Augmentin 1.2g AMP Pair Diagnosis Sepsis Unit Price 3500 Add" at bounding box center [525, 401] width 612 height 78
click at [782, 399] on button "Add" at bounding box center [788, 400] width 61 height 27
type input "0"
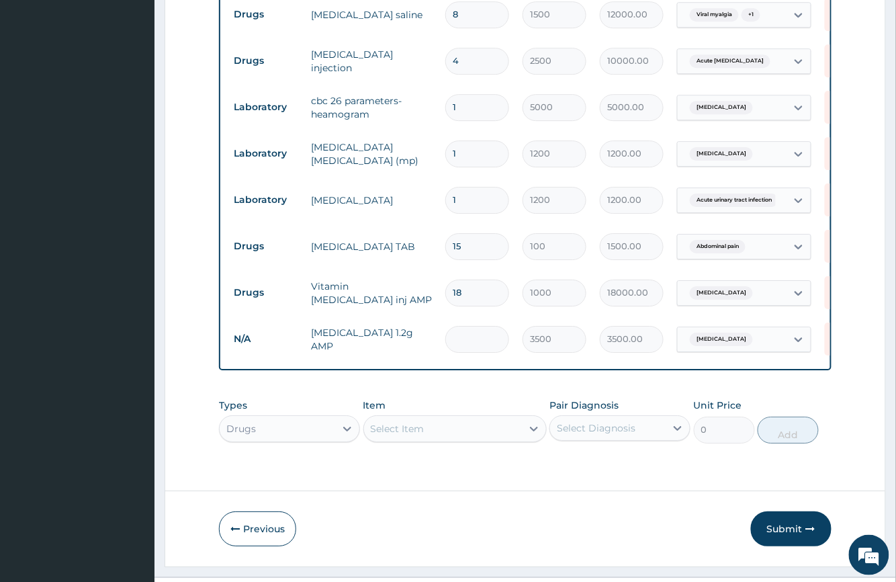
type input "0.00"
type input "6"
type input "21000.00"
type input "6"
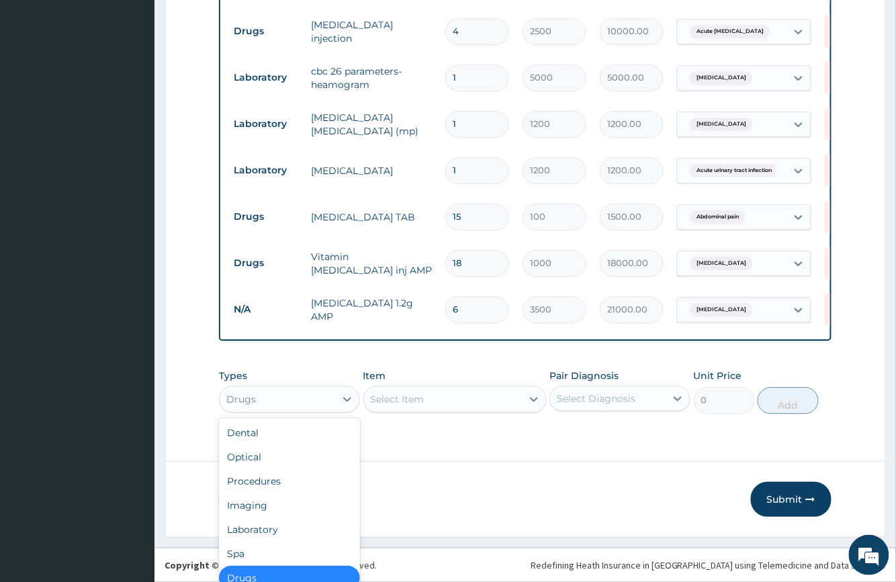
scroll to position [36, 0]
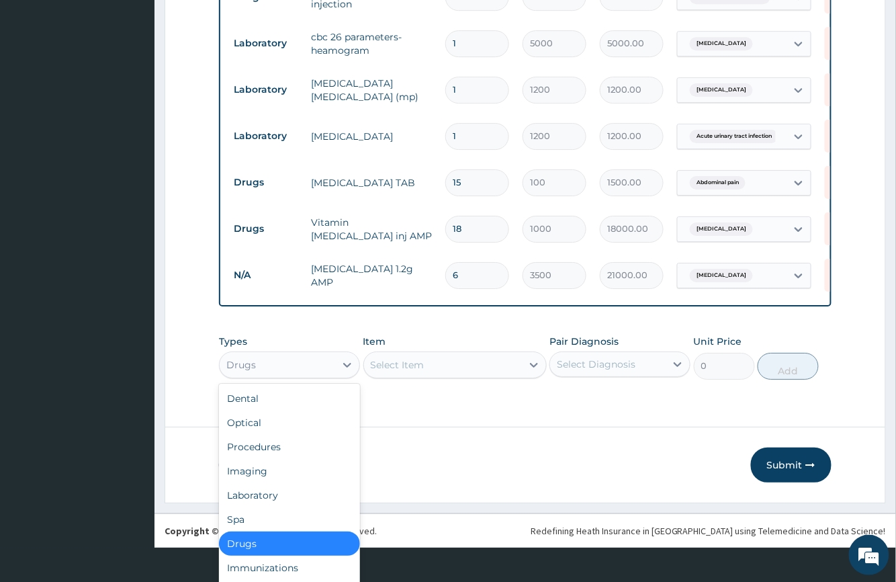
click at [285, 378] on div "option Drugs, selected. option Drugs selected, 7 of 10. 10 results available. U…" at bounding box center [289, 364] width 141 height 27
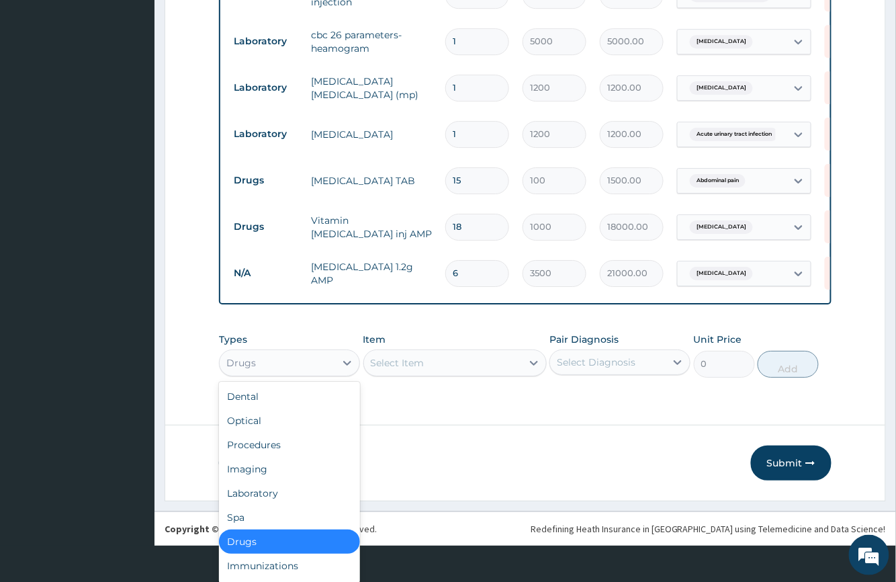
click at [282, 538] on div "Drugs" at bounding box center [289, 541] width 141 height 24
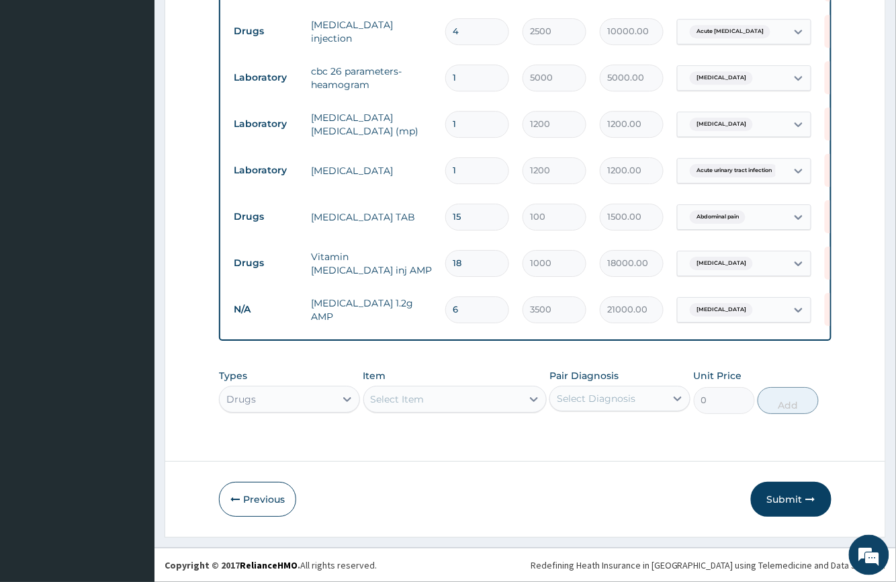
scroll to position [0, 0]
click at [429, 396] on div "Select Item" at bounding box center [454, 399] width 183 height 27
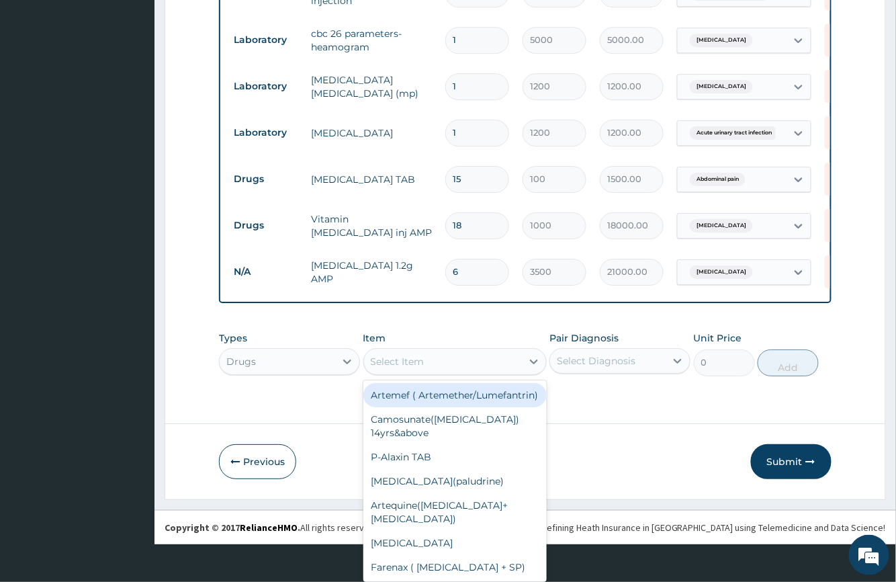
scroll to position [38, 0]
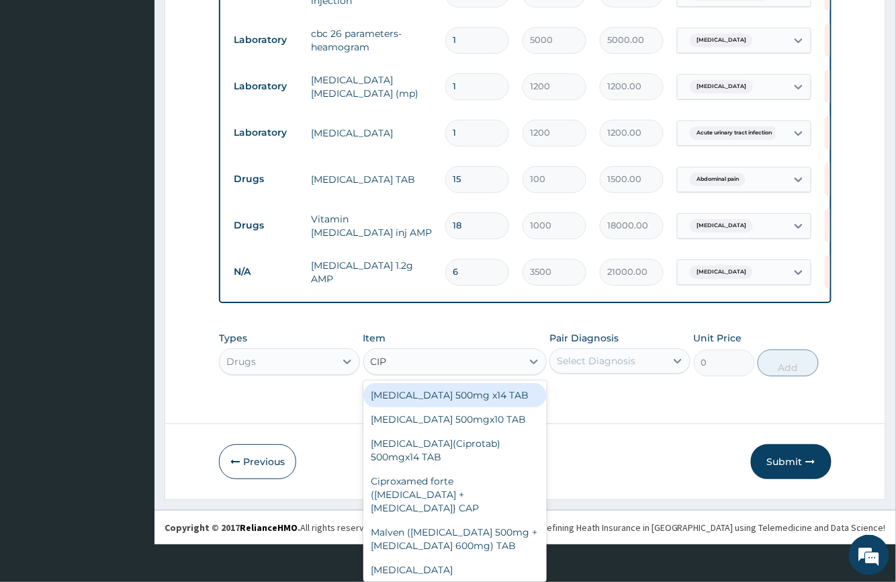
type input "CIPR"
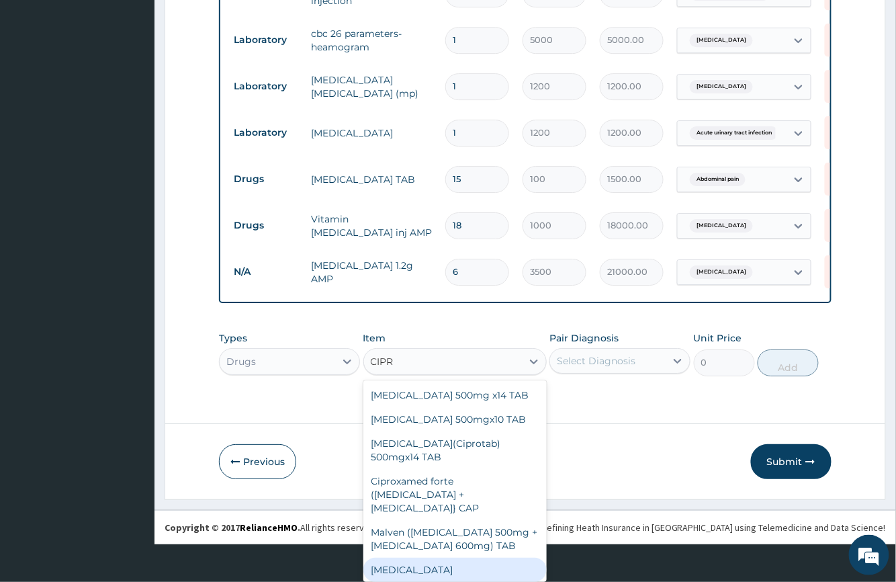
click at [433, 558] on div "[MEDICAL_DATA]" at bounding box center [454, 570] width 183 height 24
type input "1500"
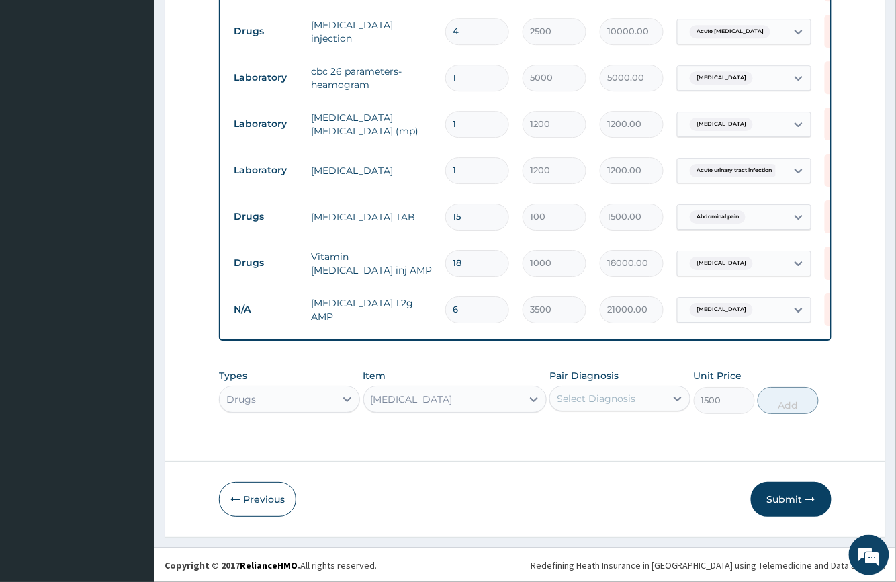
scroll to position [0, 0]
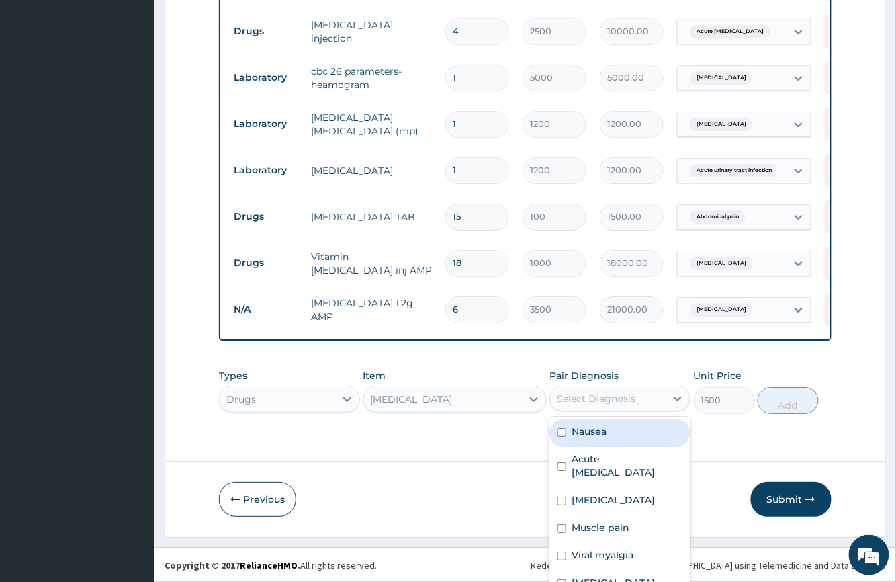
click at [627, 403] on div "option Sepsis, selected. option Nausea focused, 1 of 10. 10 results available. …" at bounding box center [619, 399] width 141 height 26
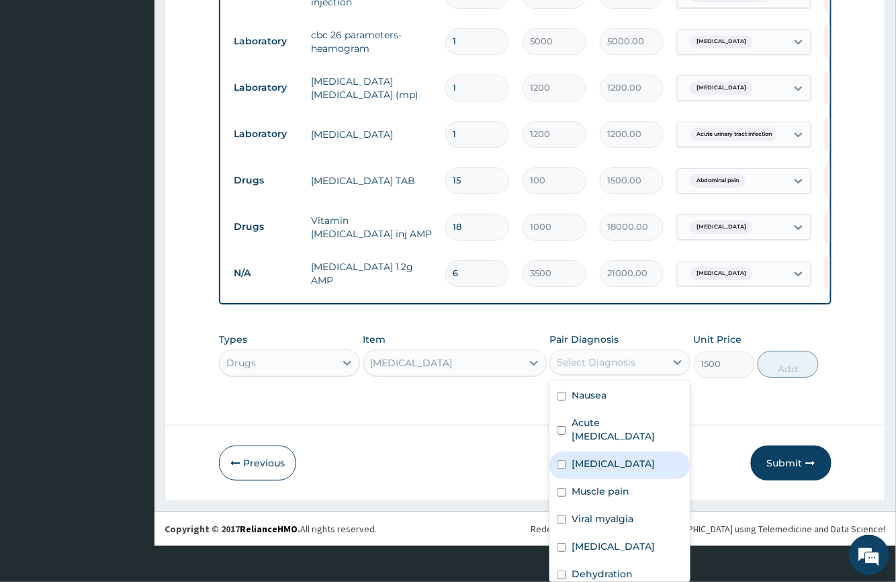
click at [558, 460] on input "checkbox" at bounding box center [562, 464] width 9 height 9
checkbox input "true"
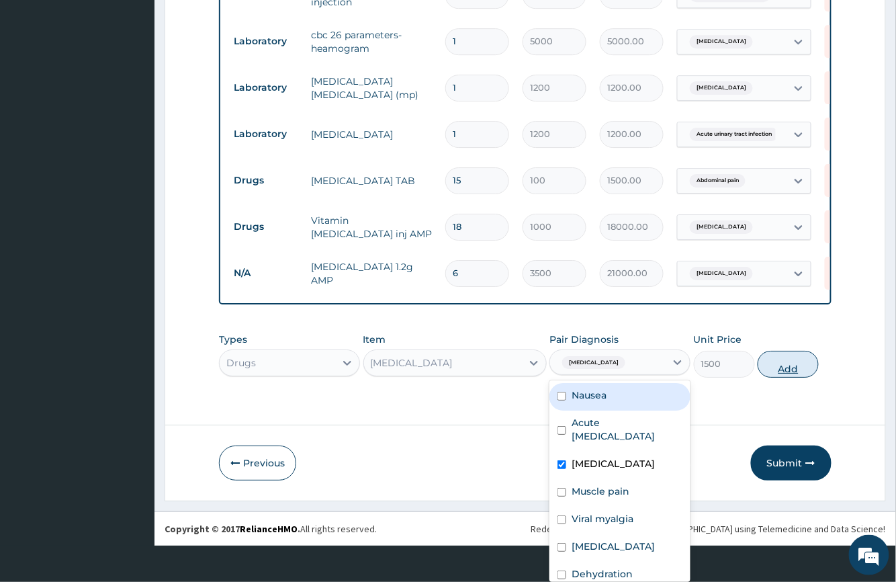
scroll to position [0, 0]
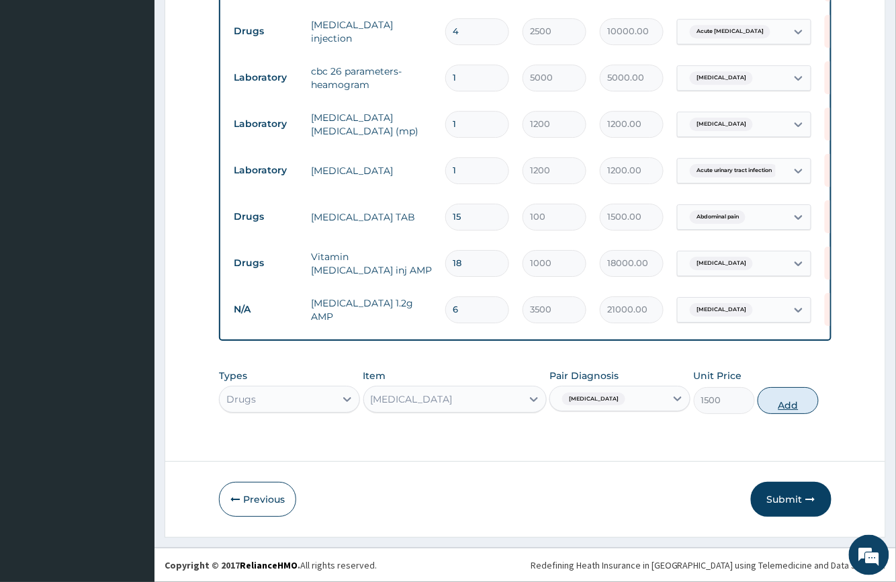
click at [786, 398] on button "Add" at bounding box center [788, 400] width 61 height 27
type input "0"
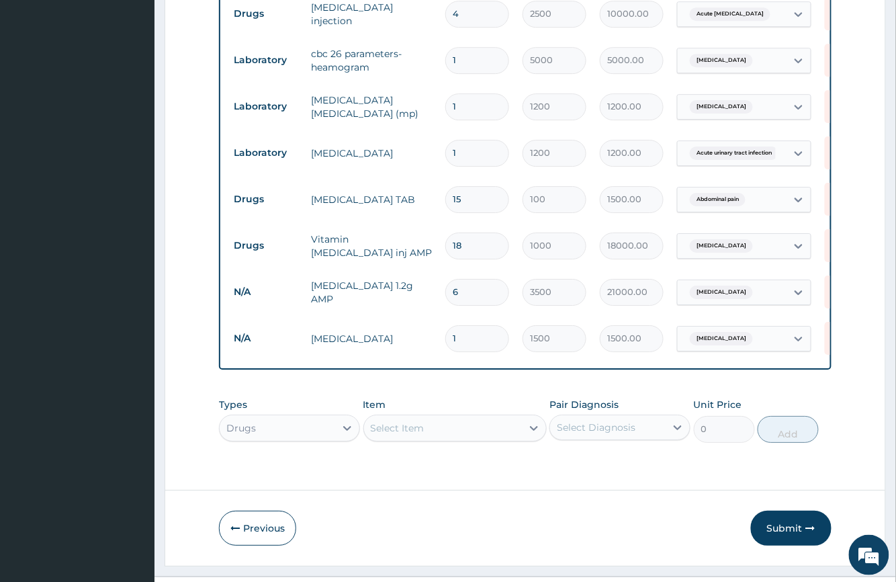
type input "0.00"
type input "4"
type input "6000.00"
type input "4"
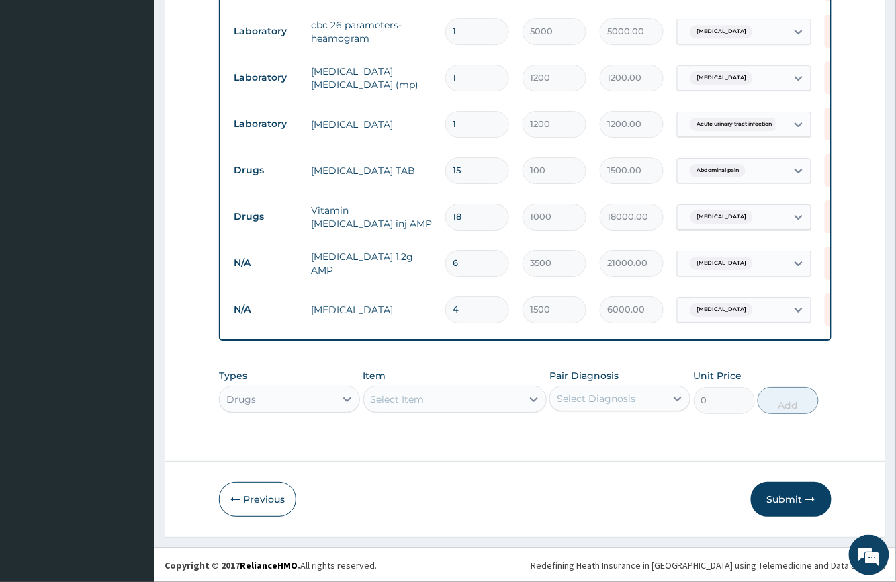
scroll to position [1126, 0]
click at [285, 395] on div "Drugs" at bounding box center [289, 399] width 141 height 27
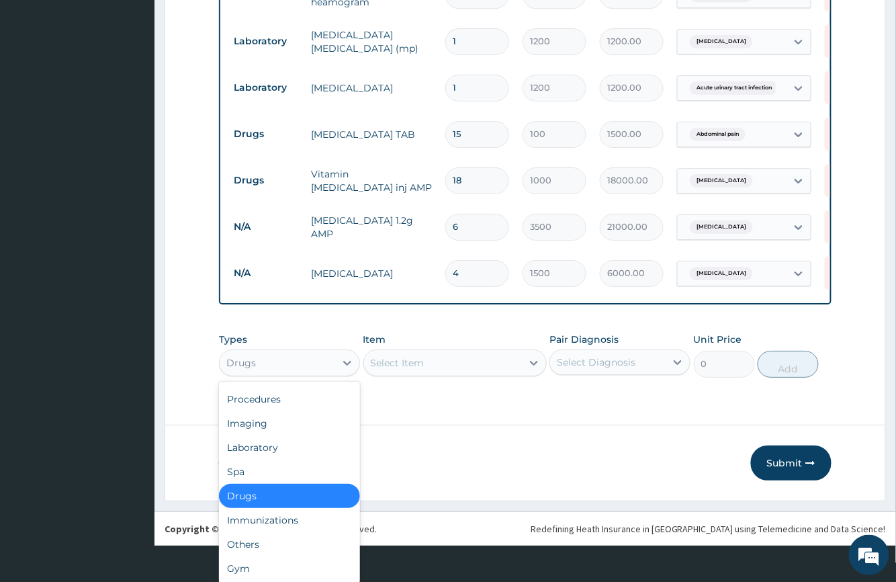
scroll to position [0, 0]
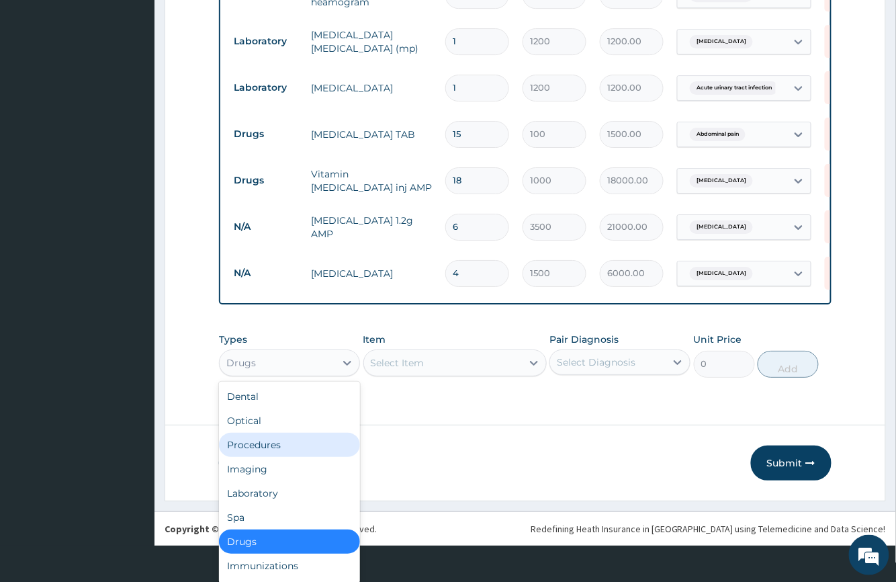
click at [267, 435] on div "Procedures" at bounding box center [289, 445] width 141 height 24
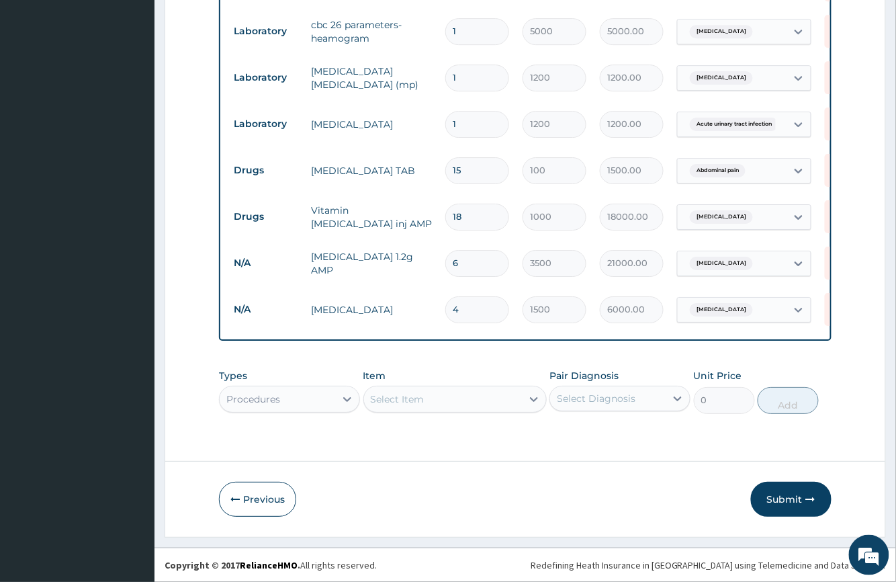
click at [412, 396] on div "Select Item" at bounding box center [454, 399] width 183 height 27
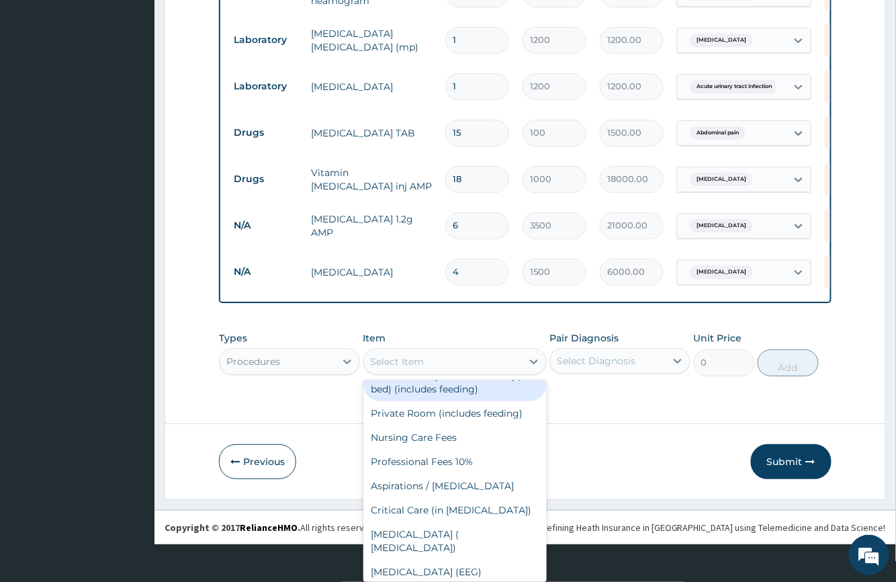
scroll to position [179, 0]
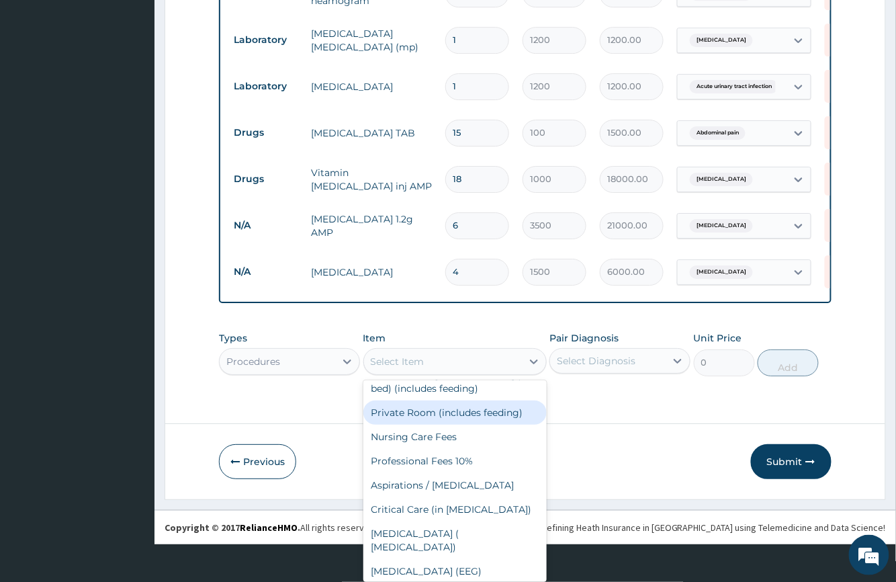
click at [423, 425] on div "Private Room (includes feeding)" at bounding box center [454, 412] width 183 height 24
type input "18000"
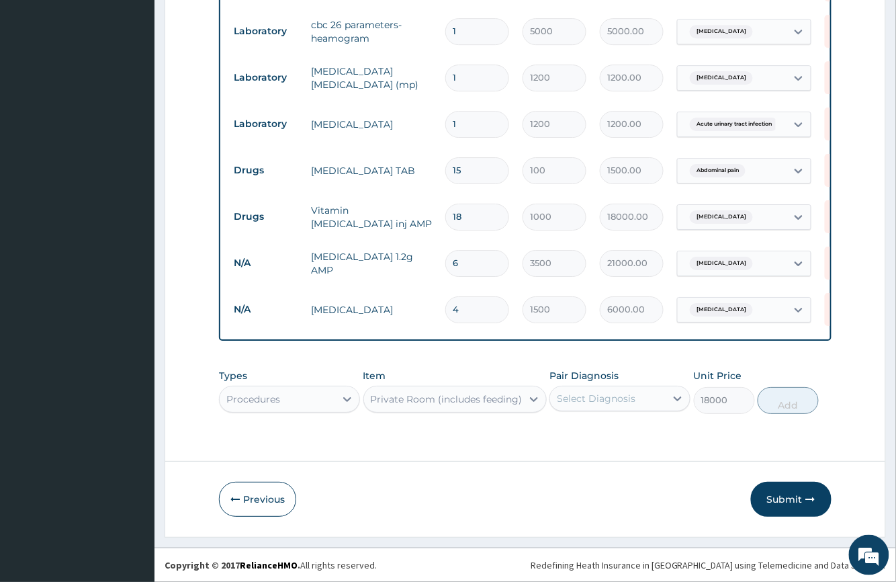
scroll to position [0, 0]
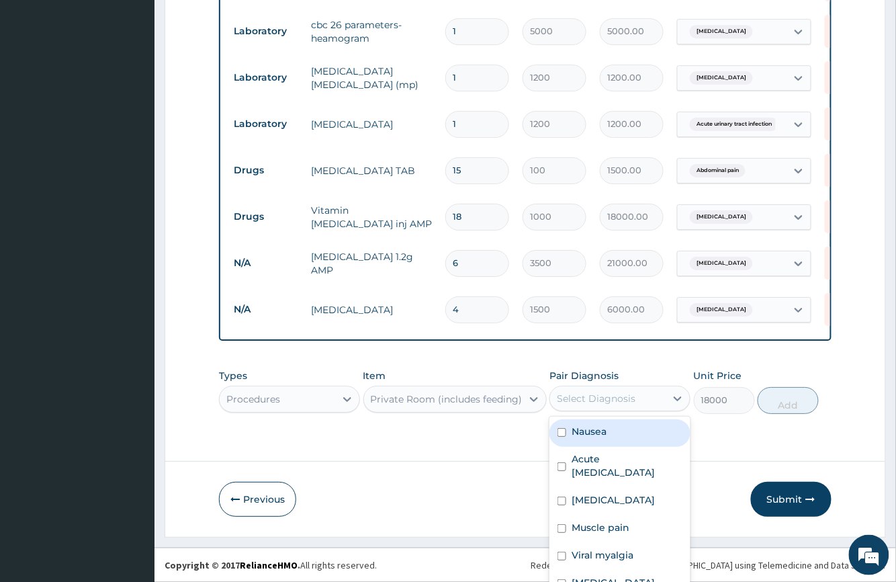
click at [583, 394] on div "option Sepsis, selected. option Nausea focused, 1 of 10. 10 results available. …" at bounding box center [619, 399] width 141 height 26
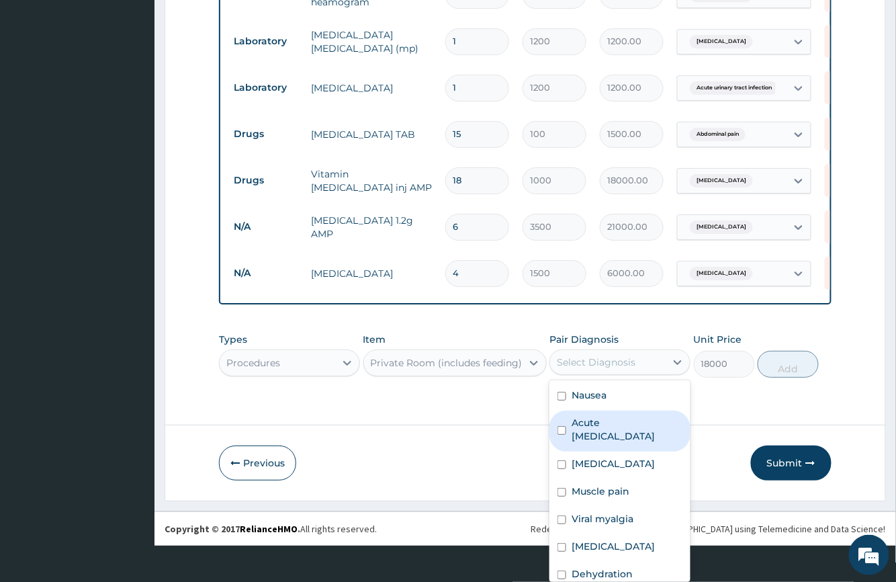
click at [558, 426] on input "checkbox" at bounding box center [562, 430] width 9 height 9
checkbox input "true"
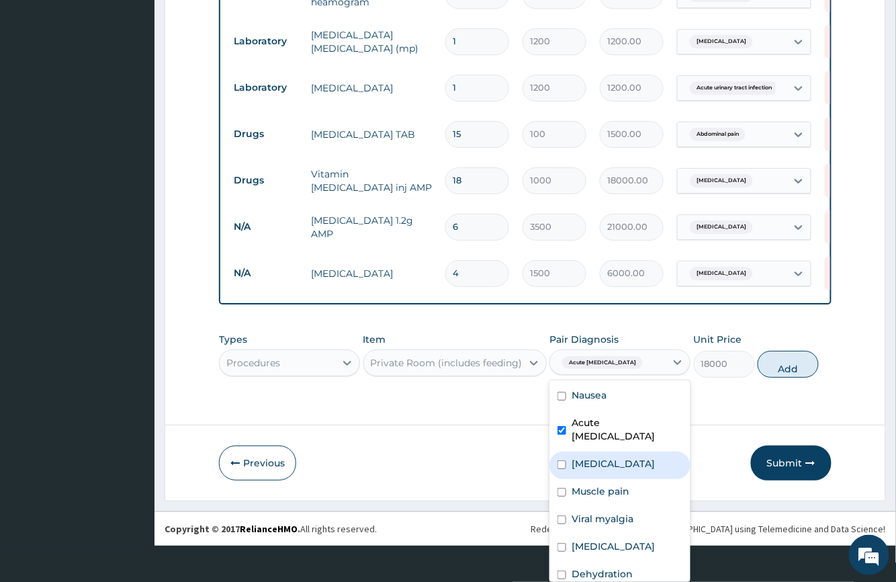
click at [558, 460] on input "checkbox" at bounding box center [562, 464] width 9 height 9
checkbox input "true"
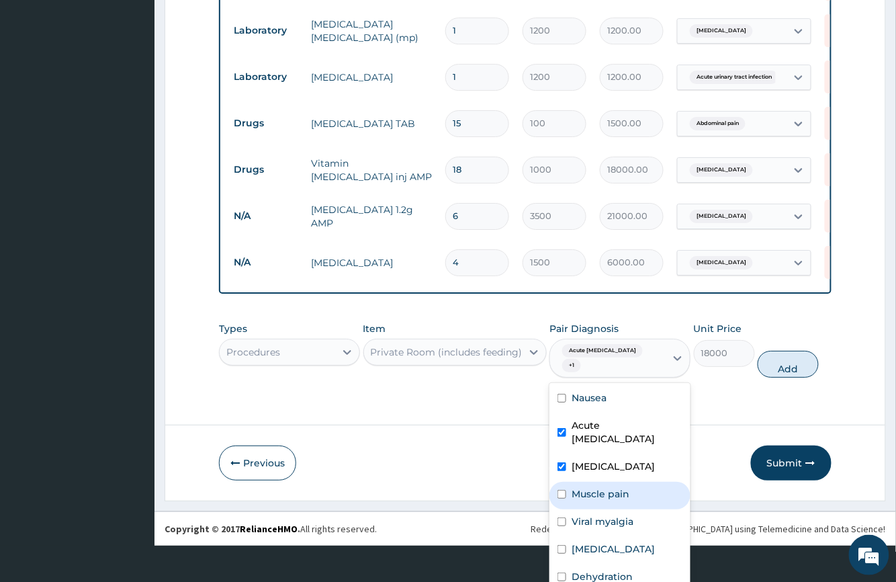
click at [558, 490] on input "checkbox" at bounding box center [562, 494] width 9 height 9
checkbox input "true"
click at [558, 517] on input "checkbox" at bounding box center [562, 521] width 9 height 9
checkbox input "true"
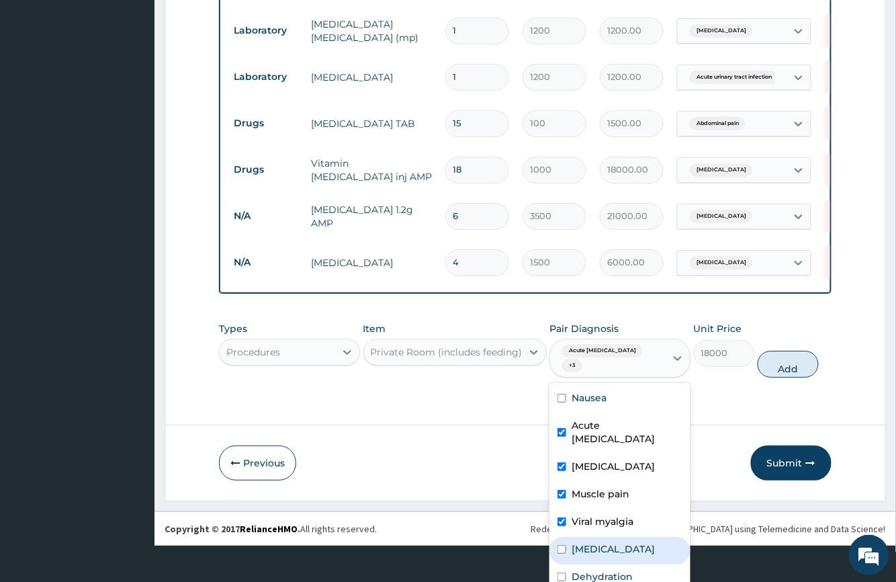
click at [560, 537] on div "[MEDICAL_DATA]" at bounding box center [619, 551] width 141 height 28
checkbox input "true"
drag, startPoint x: 553, startPoint y: 562, endPoint x: 549, endPoint y: 449, distance: 112.9
click at [553, 535] on div "Nausea Acute peptic ulcer Sepsis Muscle pain Viral myalgia Malaria Dehydration …" at bounding box center [619, 484] width 141 height 202
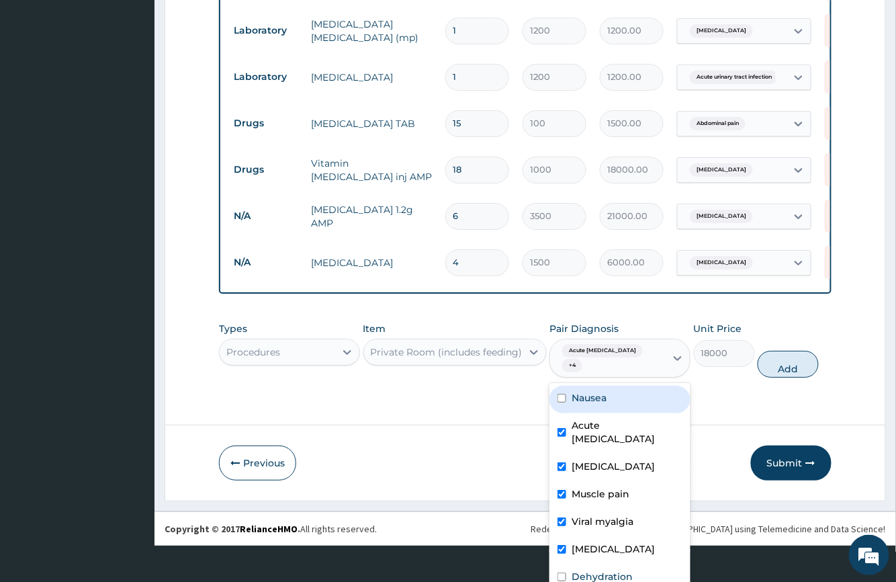
click at [559, 394] on input "checkbox" at bounding box center [562, 398] width 9 height 9
checkbox input "true"
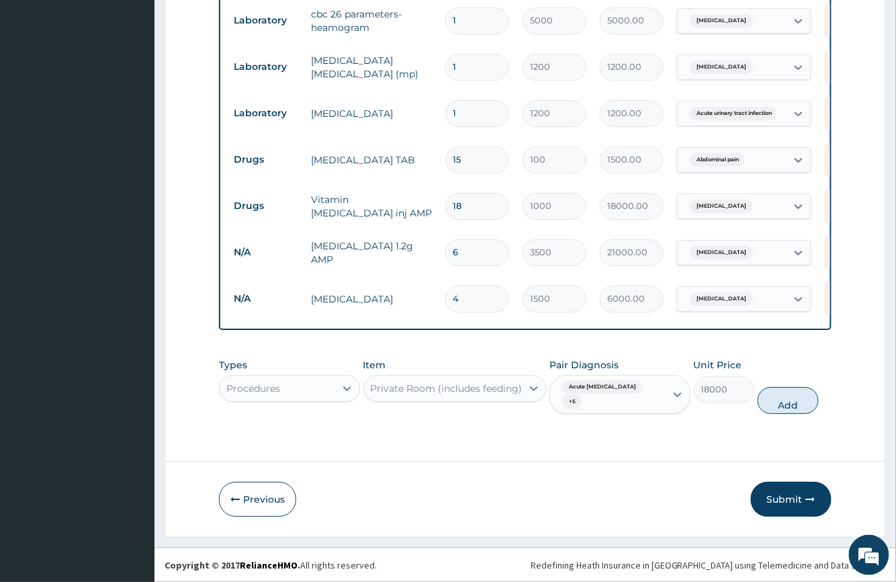
scroll to position [1126, 0]
click at [780, 396] on button "Add" at bounding box center [788, 400] width 61 height 27
type input "0"
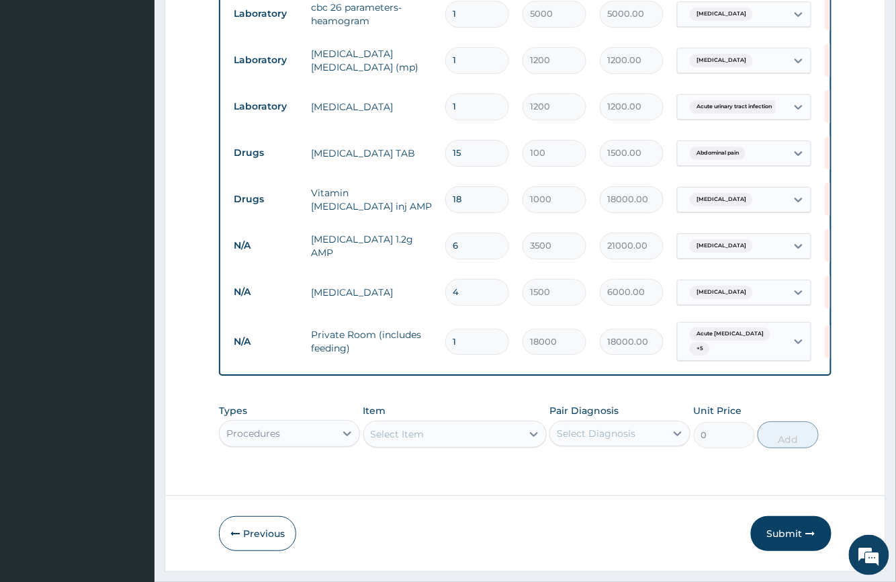
click at [471, 347] on input "1" at bounding box center [477, 341] width 64 height 26
type input "0.00"
type input "2"
type input "36000.00"
type input "2"
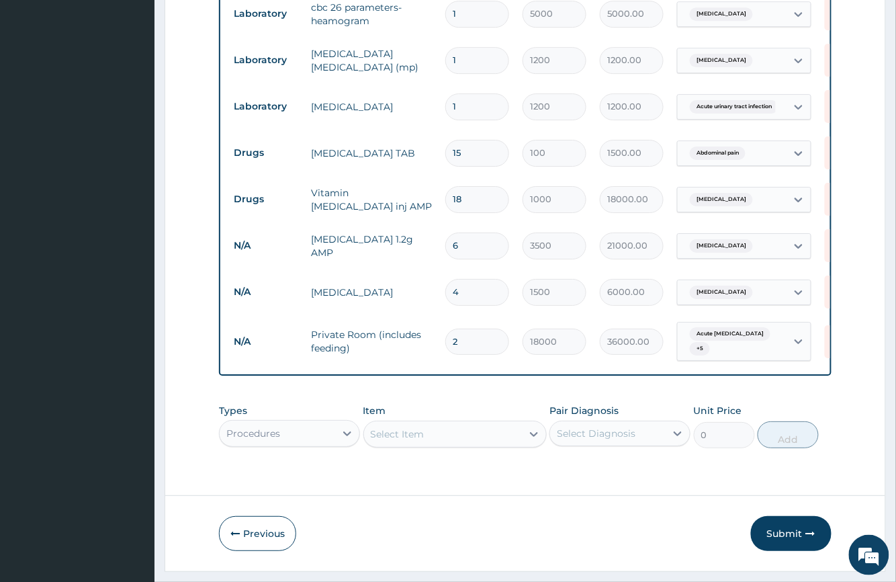
drag, startPoint x: 536, startPoint y: 530, endPoint x: 562, endPoint y: 579, distance: 55.3
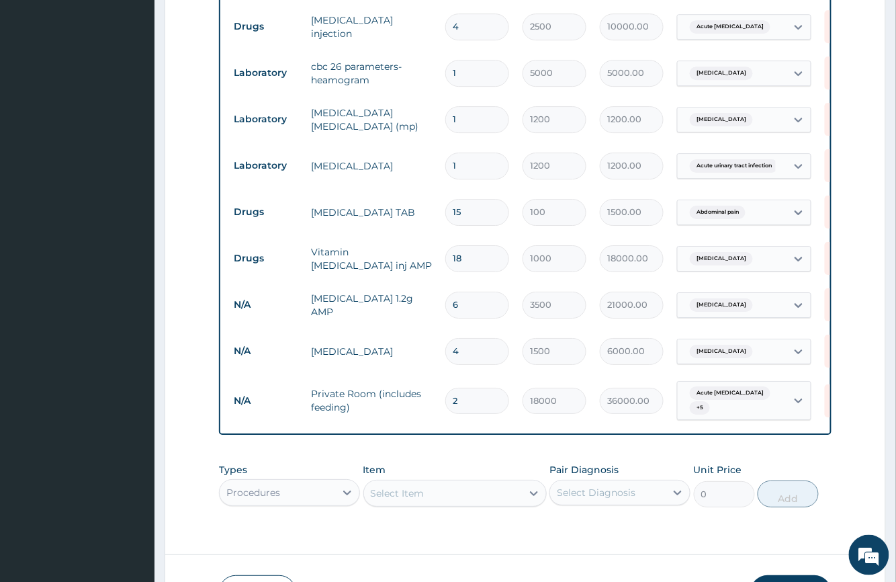
scroll to position [1180, 0]
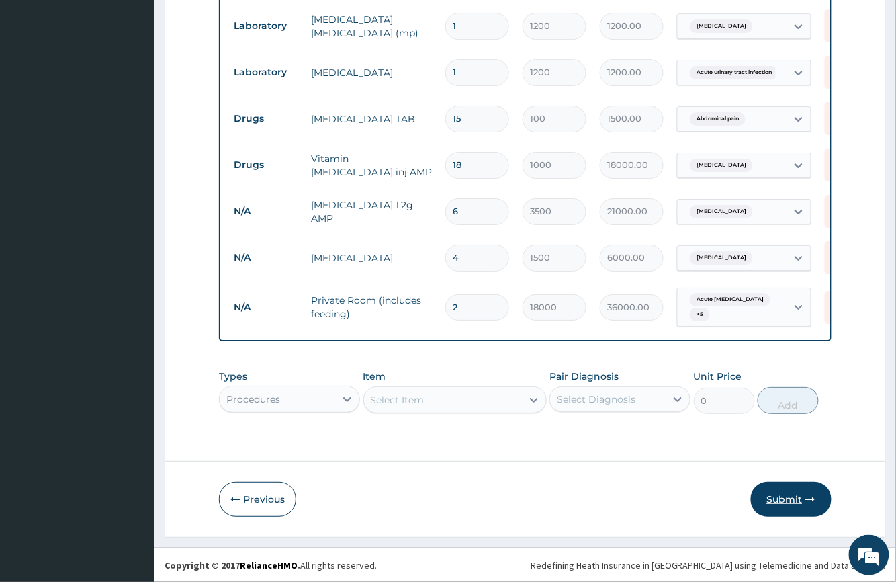
click at [797, 496] on button "Submit" at bounding box center [791, 499] width 81 height 35
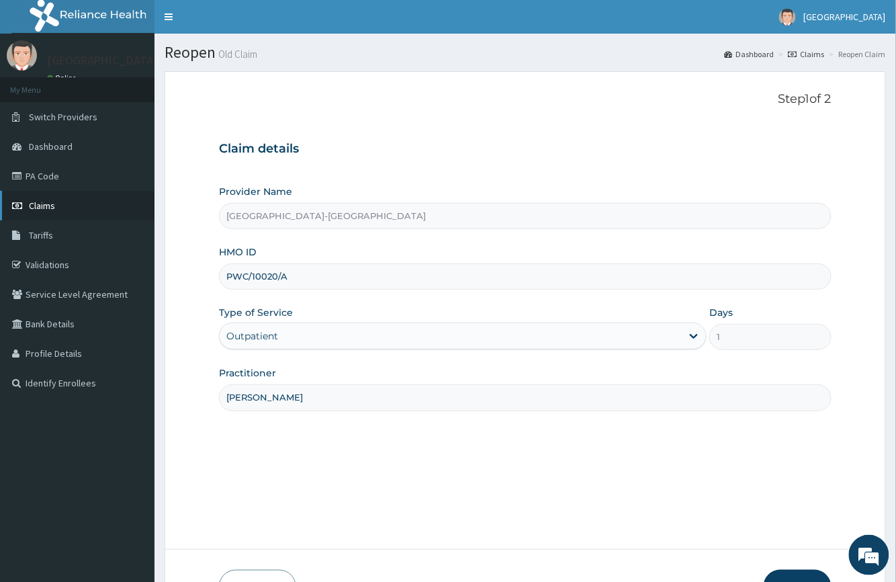
click at [43, 212] on link "Claims" at bounding box center [77, 206] width 154 height 30
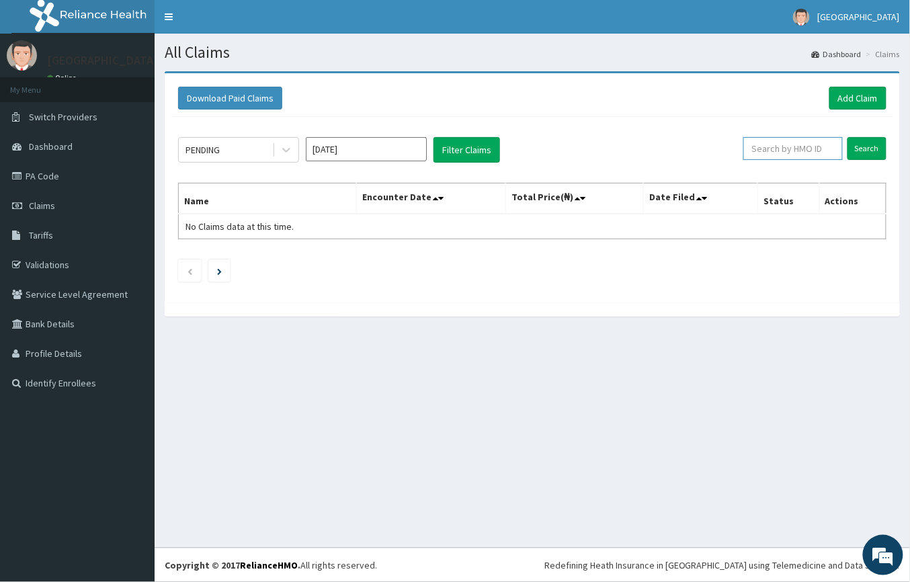
paste input "PWC/10020/A"
type input "PWC/10020/A"
click at [880, 153] on input "Search" at bounding box center [866, 148] width 39 height 23
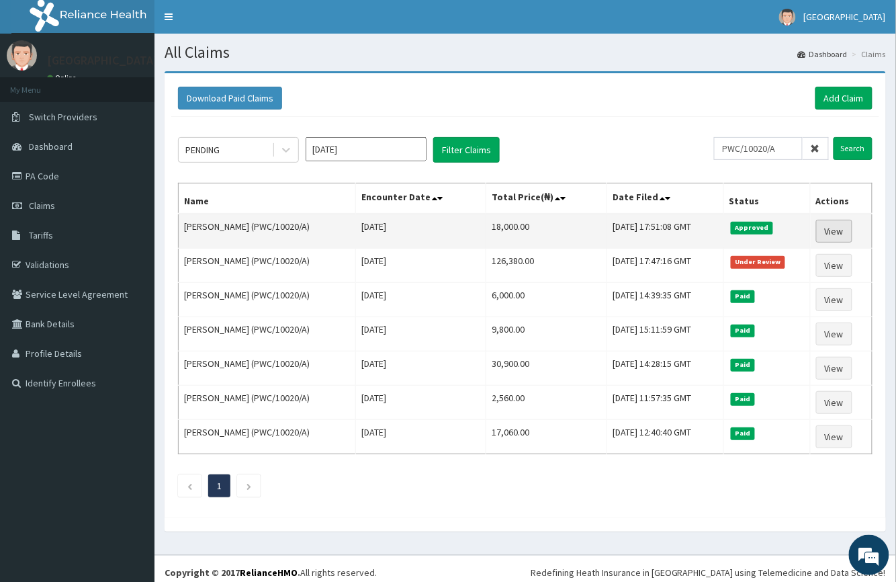
click at [837, 226] on link "View" at bounding box center [834, 231] width 36 height 23
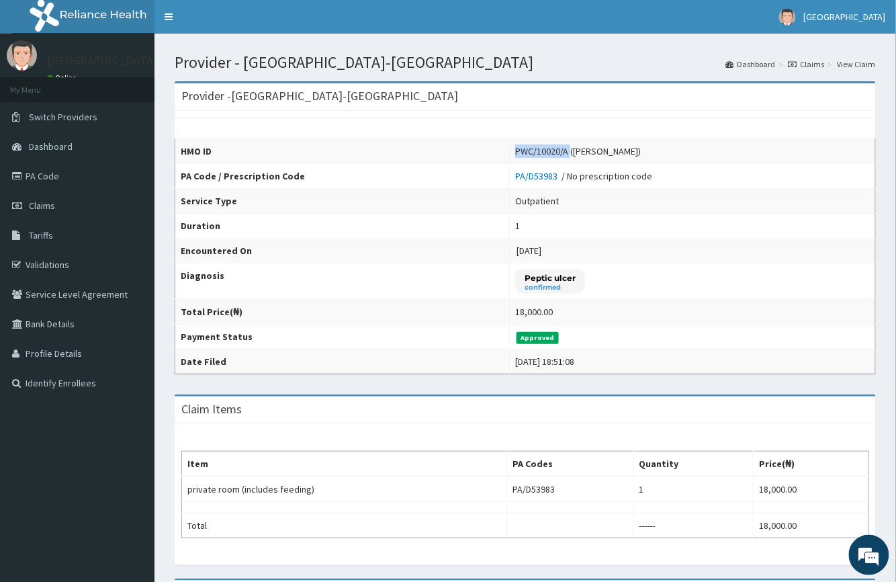
drag, startPoint x: 555, startPoint y: 149, endPoint x: 500, endPoint y: 154, distance: 55.3
click at [510, 154] on td "PWC/10020/A ([PERSON_NAME])" at bounding box center [693, 151] width 366 height 25
copy div "PWC/10020/A"
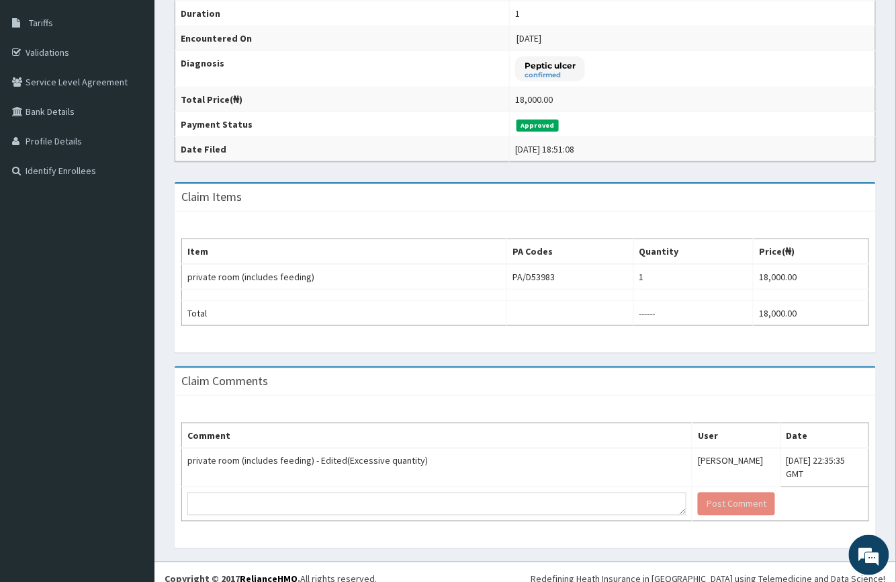
scroll to position [230, 0]
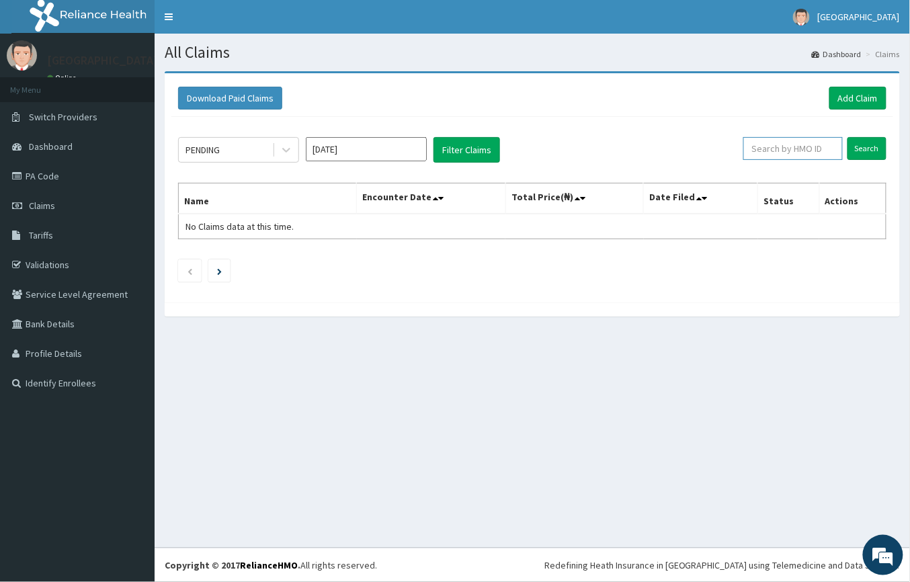
paste input "PWC/10020/A"
type input "PWC/10020/A"
click at [858, 146] on input "Search" at bounding box center [866, 148] width 39 height 23
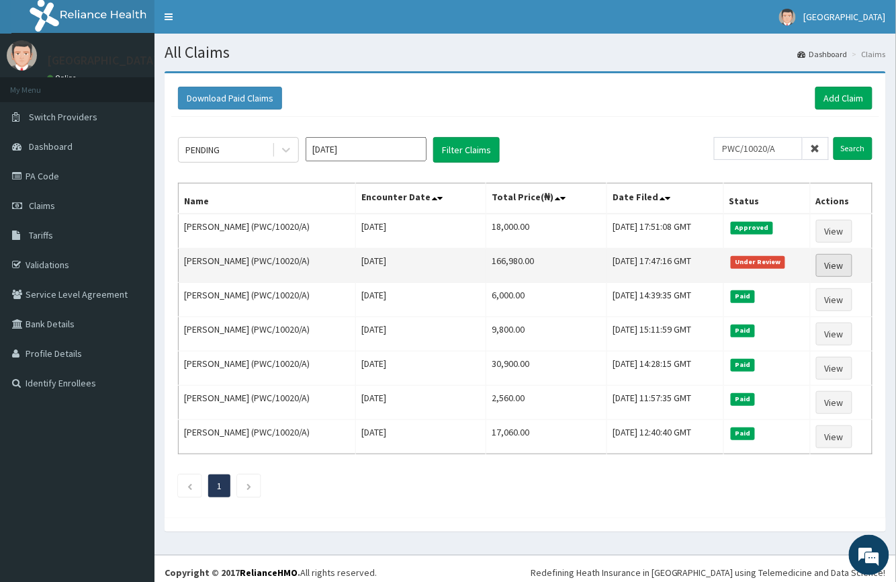
click at [844, 267] on link "View" at bounding box center [834, 265] width 36 height 23
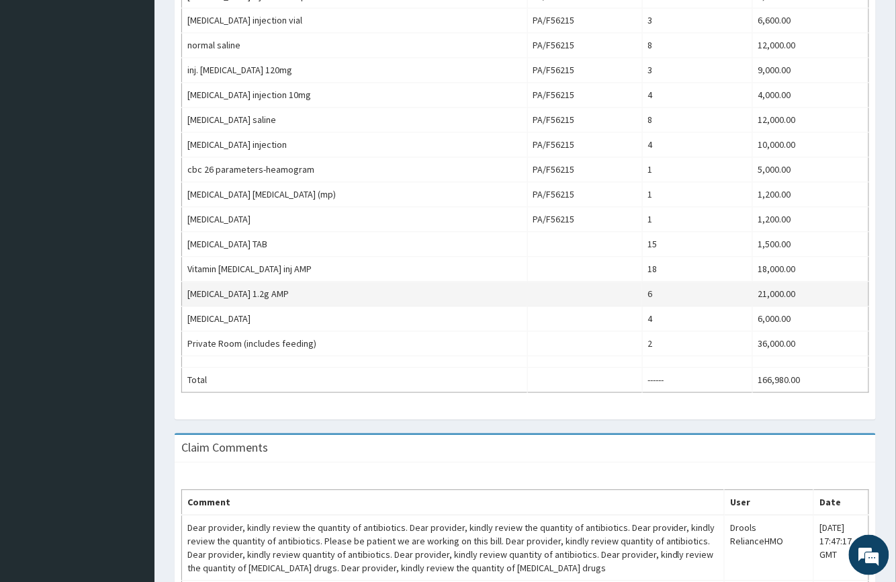
scroll to position [826, 0]
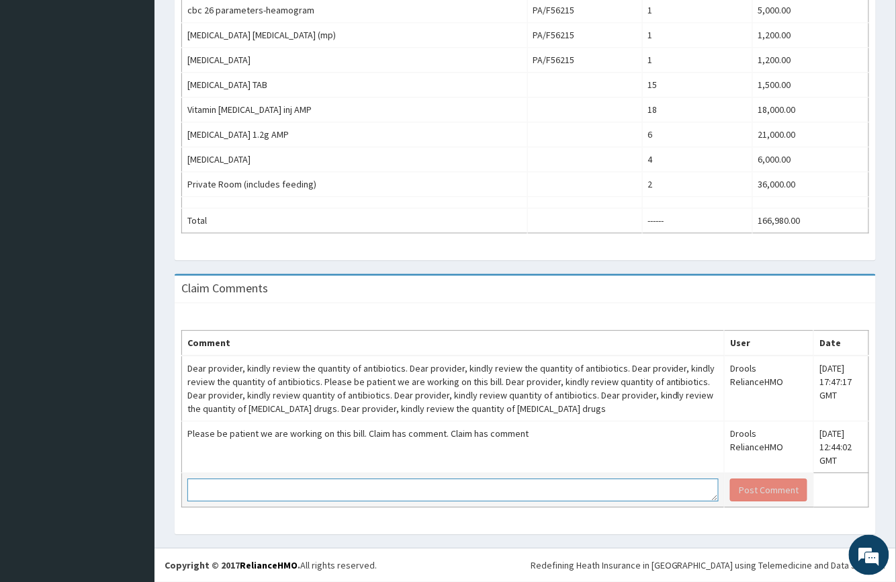
click at [517, 492] on textarea at bounding box center [452, 489] width 531 height 23
type textarea "k"
type textarea "K"
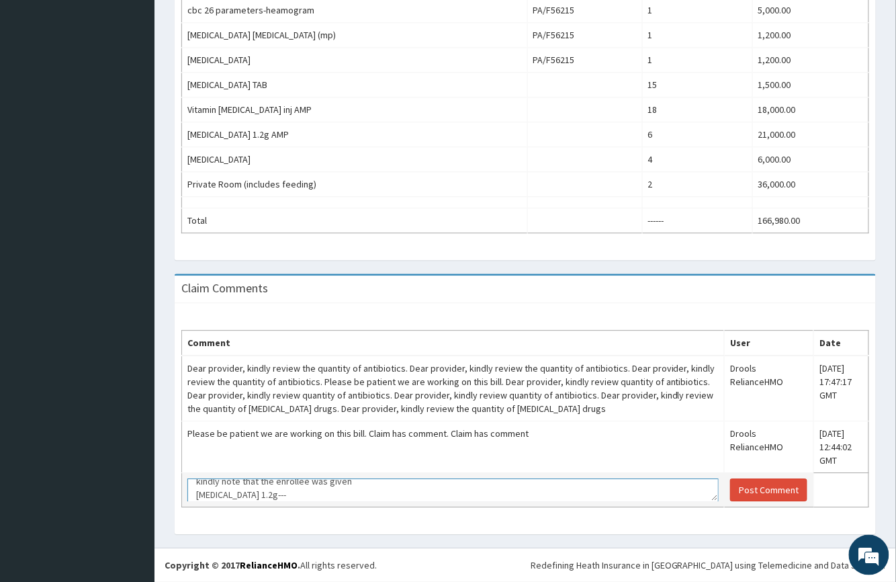
paste textarea "1 Intravenous dose (1200mg), b.d for 3day"
drag, startPoint x: 302, startPoint y: 497, endPoint x: 191, endPoint y: 501, distance: 111.6
click at [191, 501] on td "kindly note that the enrollee was given co amoxiclav 1.2g---1 Intravenous dose …" at bounding box center [453, 490] width 543 height 34
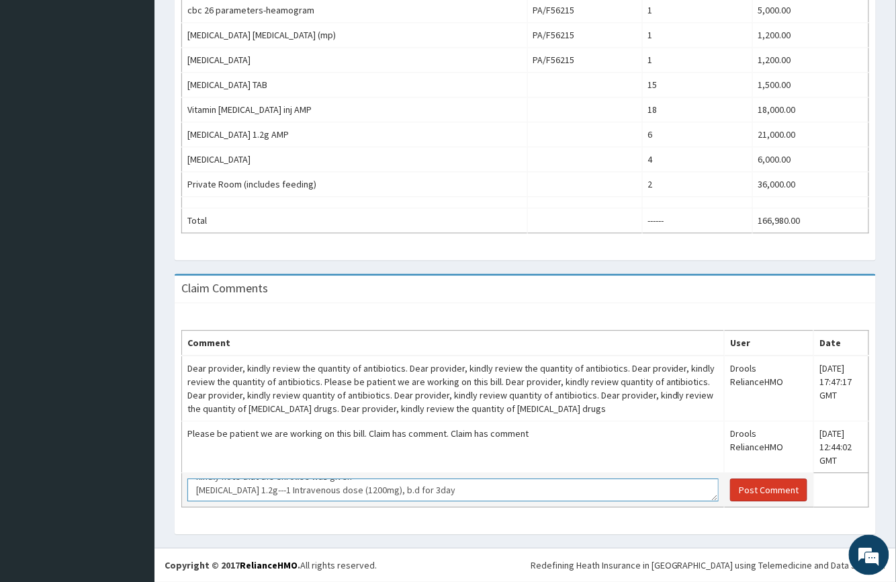
type textarea "kindly note that the enrollee was given co amoxiclav 1.2g---1 Intravenous dose …"
click at [750, 490] on button "Post Comment" at bounding box center [768, 489] width 77 height 23
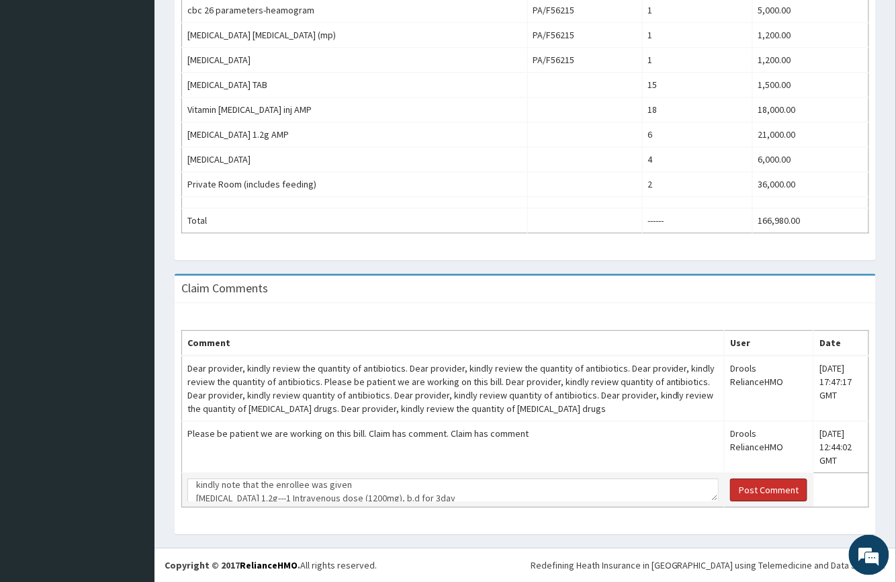
scroll to position [0, 0]
click at [758, 484] on button "Post Comment" at bounding box center [768, 489] width 77 height 23
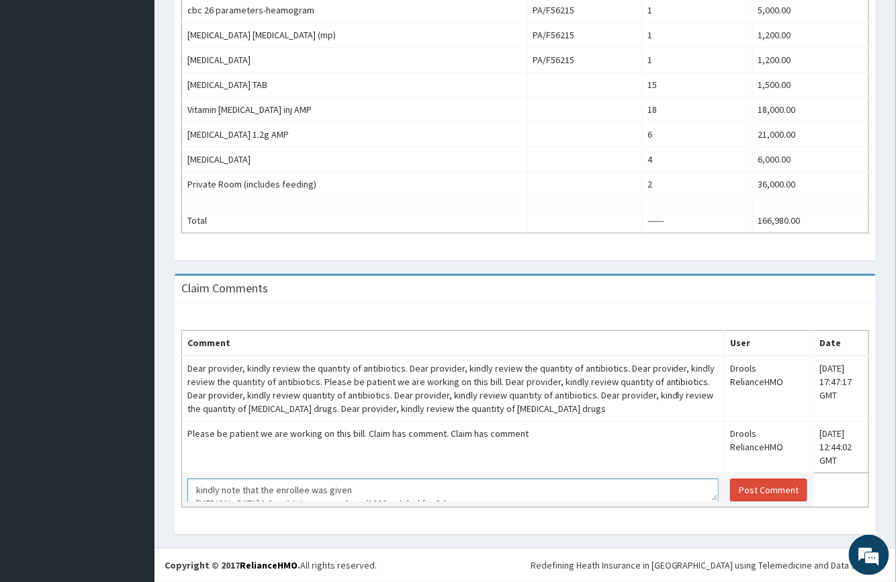
scroll to position [27, 0]
drag, startPoint x: 191, startPoint y: 490, endPoint x: 430, endPoint y: 503, distance: 238.8
click at [430, 503] on td "kindly note that the enrollee was given [MEDICAL_DATA] 1.2g---1 Intravenous dos…" at bounding box center [453, 490] width 543 height 34
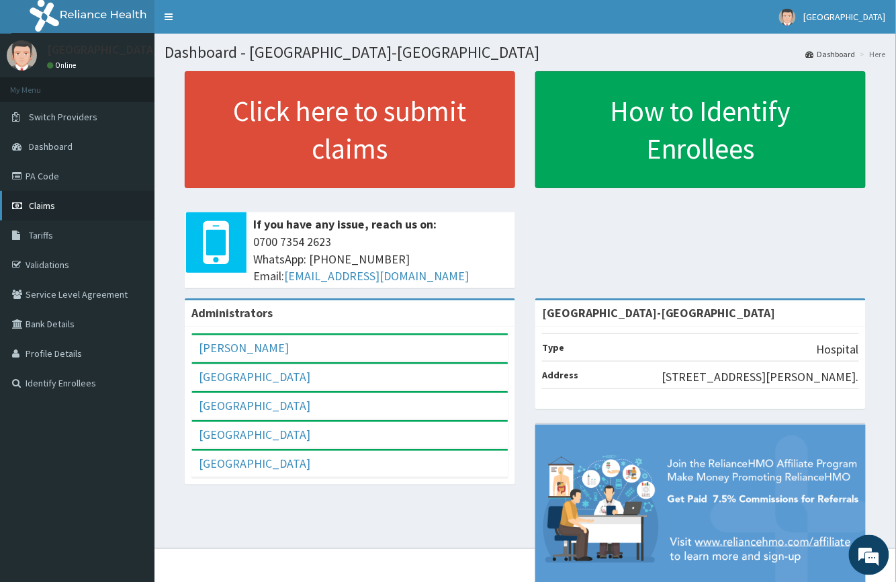
click at [40, 202] on span "Claims" at bounding box center [42, 206] width 26 height 12
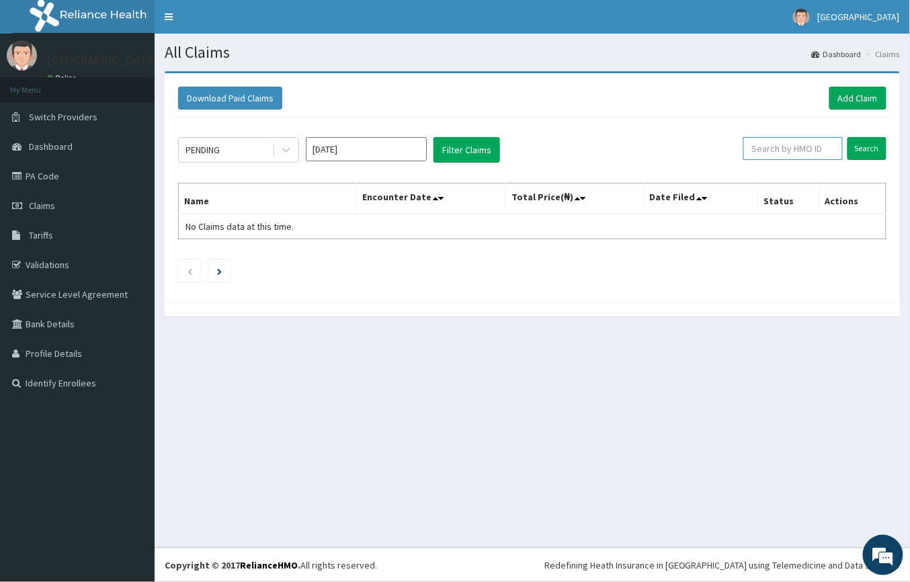
click at [785, 146] on input "text" at bounding box center [792, 148] width 99 height 23
click at [789, 153] on input "text" at bounding box center [792, 148] width 99 height 23
type input "PWC/10020/A"
click at [862, 148] on input "Search" at bounding box center [866, 148] width 39 height 23
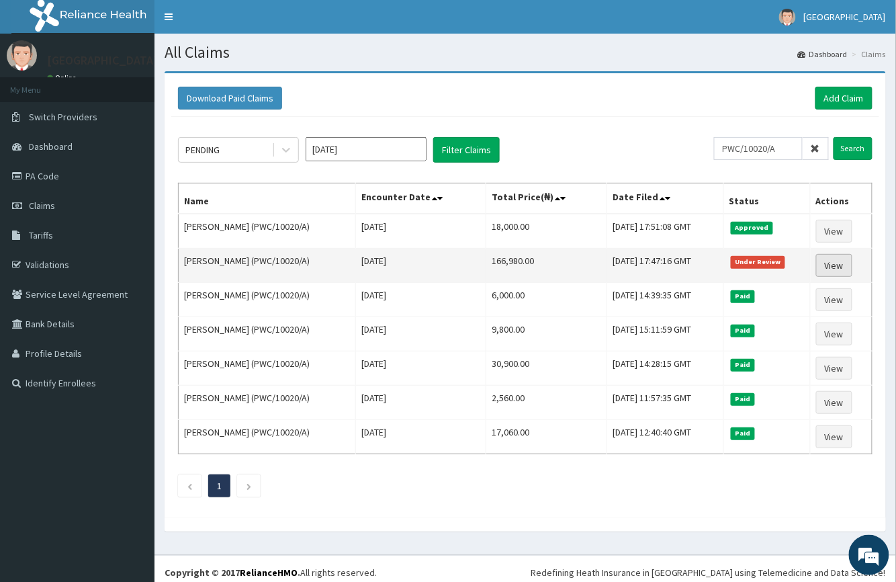
click at [831, 264] on link "View" at bounding box center [834, 265] width 36 height 23
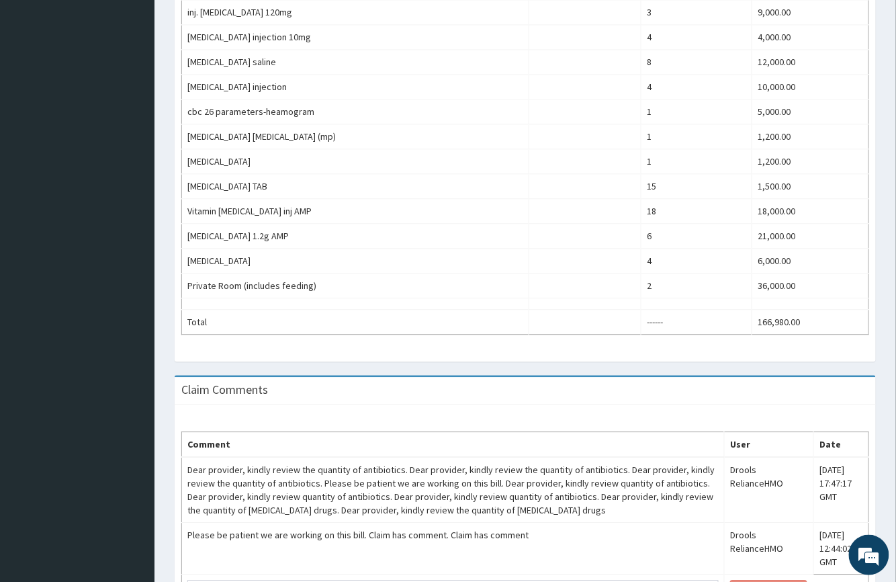
scroll to position [826, 0]
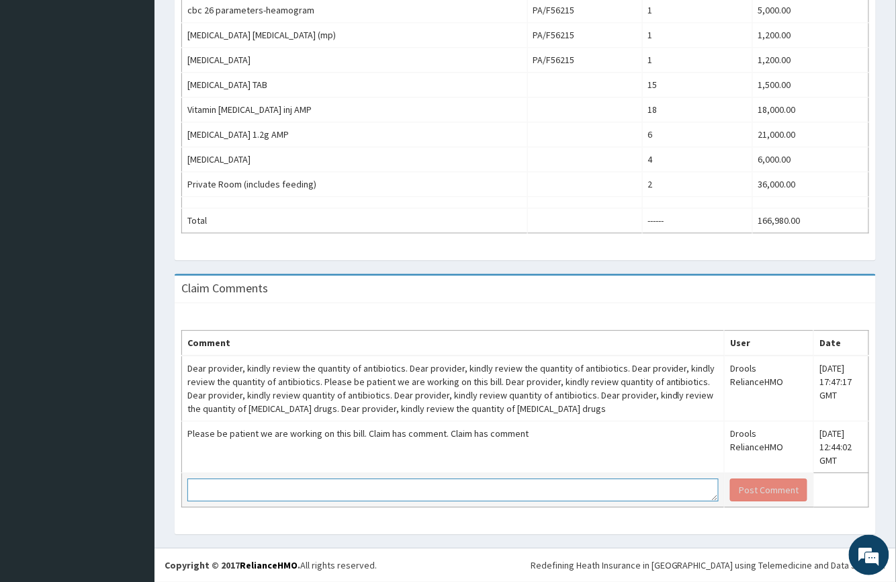
paste textarea "kindly note that the enrollee was given co amoxiclav 1.2g---1 Intravenous dose …"
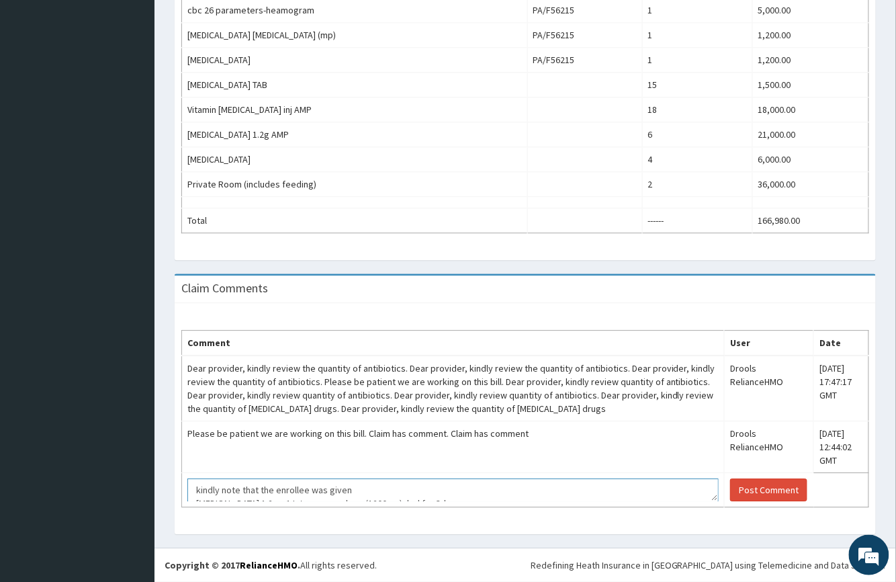
scroll to position [22, 0]
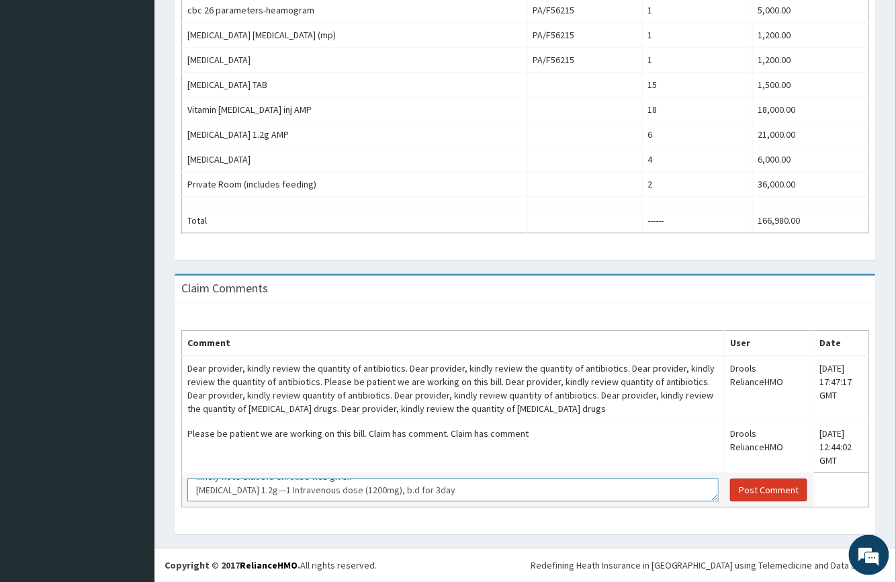
type textarea "kindly note that the enrollee was given co amoxiclav 1.2g---1 Intravenous dose …"
click at [760, 488] on button "Post Comment" at bounding box center [768, 489] width 77 height 23
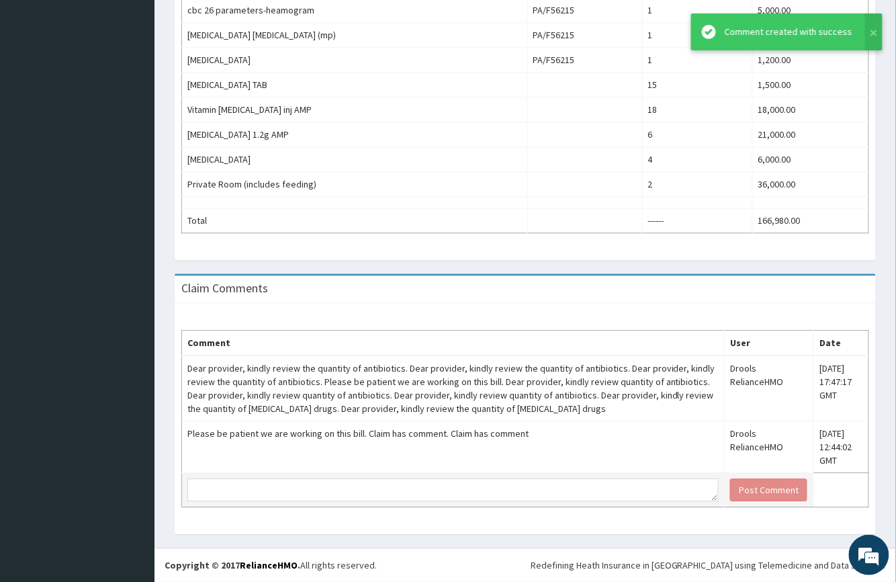
scroll to position [0, 0]
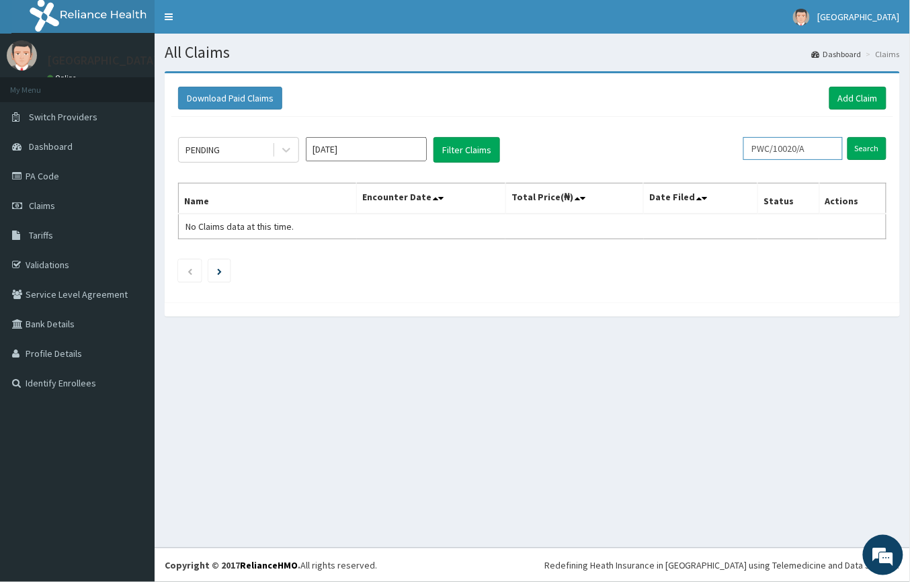
drag, startPoint x: 830, startPoint y: 148, endPoint x: 721, endPoint y: 152, distance: 109.6
click at [721, 152] on div "PENDING [DATE] Filter Claims PWC/10020/A Search" at bounding box center [532, 150] width 708 height 26
click at [877, 148] on input "Search" at bounding box center [866, 148] width 39 height 23
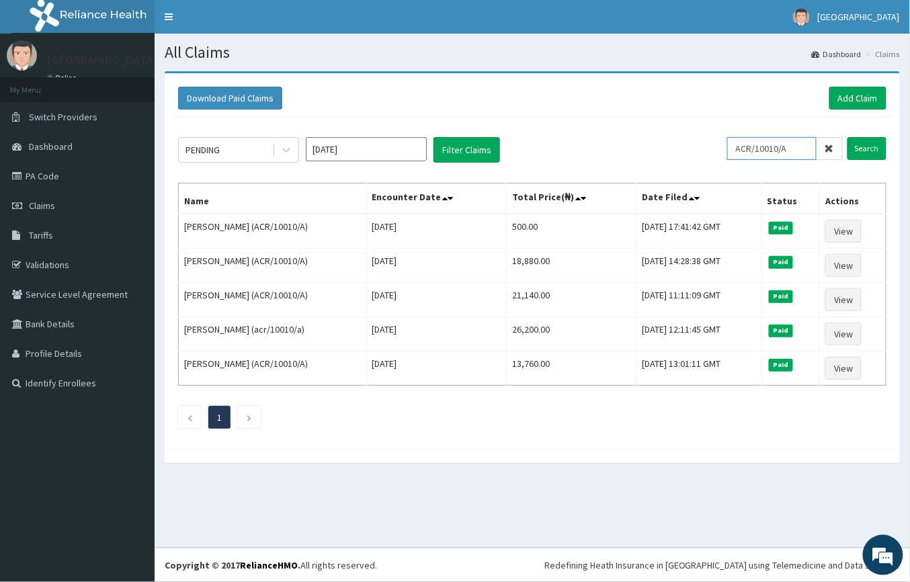
drag, startPoint x: 810, startPoint y: 153, endPoint x: 694, endPoint y: 150, distance: 116.2
click at [694, 150] on div "PENDING Aug 2025 Filter Claims ACR/10010/A Search" at bounding box center [532, 150] width 708 height 26
type input "AEL/10117/C"
click at [861, 148] on input "Search" at bounding box center [866, 148] width 39 height 23
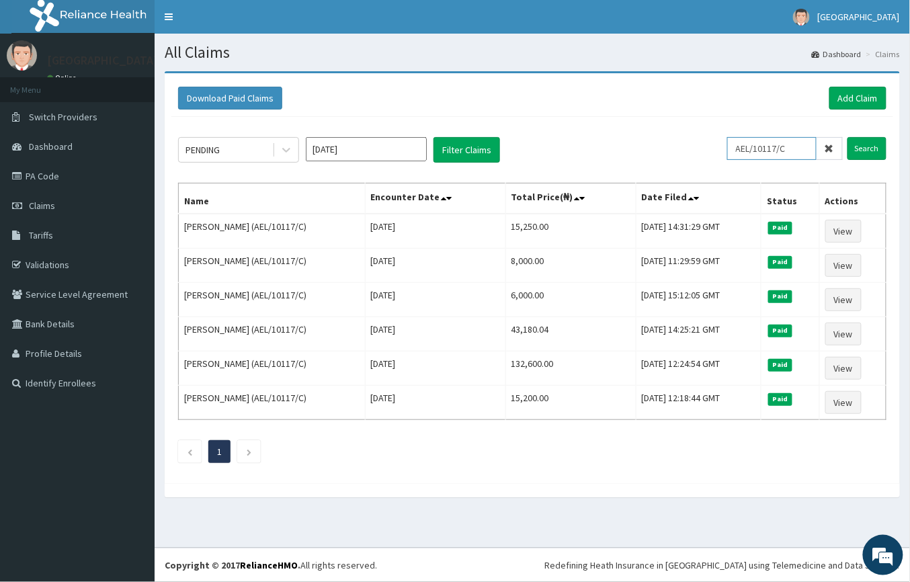
drag, startPoint x: 794, startPoint y: 151, endPoint x: 681, endPoint y: 150, distance: 112.9
click at [681, 150] on div "PENDING Aug 2025 Filter Claims AEL/10117/C Search" at bounding box center [532, 150] width 708 height 26
type input "UBP/10543/A"
click at [871, 145] on input "Search" at bounding box center [866, 148] width 39 height 23
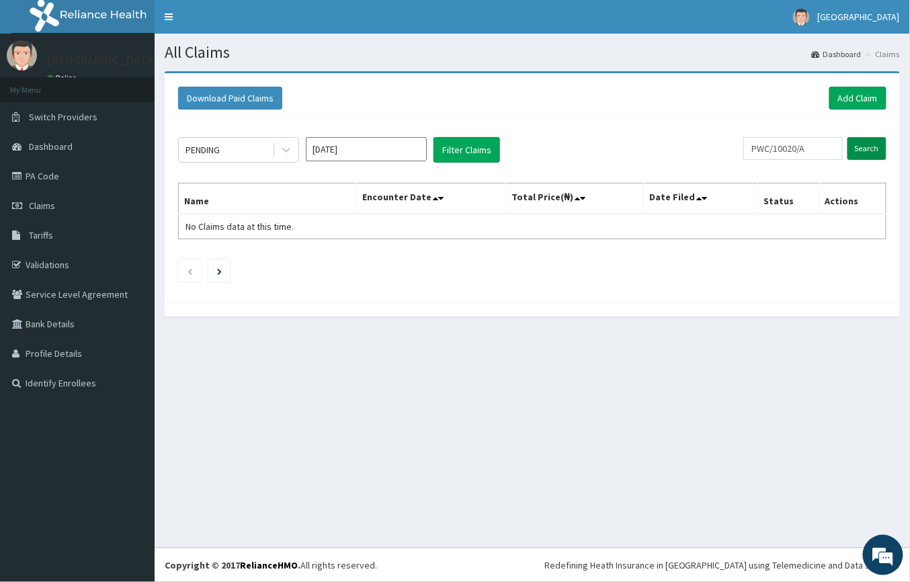
click at [855, 146] on input "Search" at bounding box center [866, 148] width 39 height 23
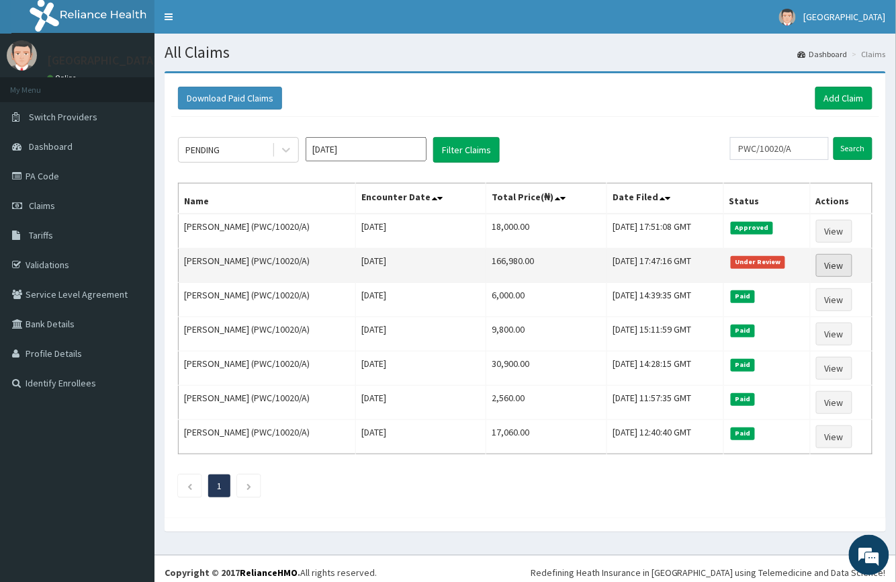
click at [842, 264] on link "View" at bounding box center [834, 265] width 36 height 23
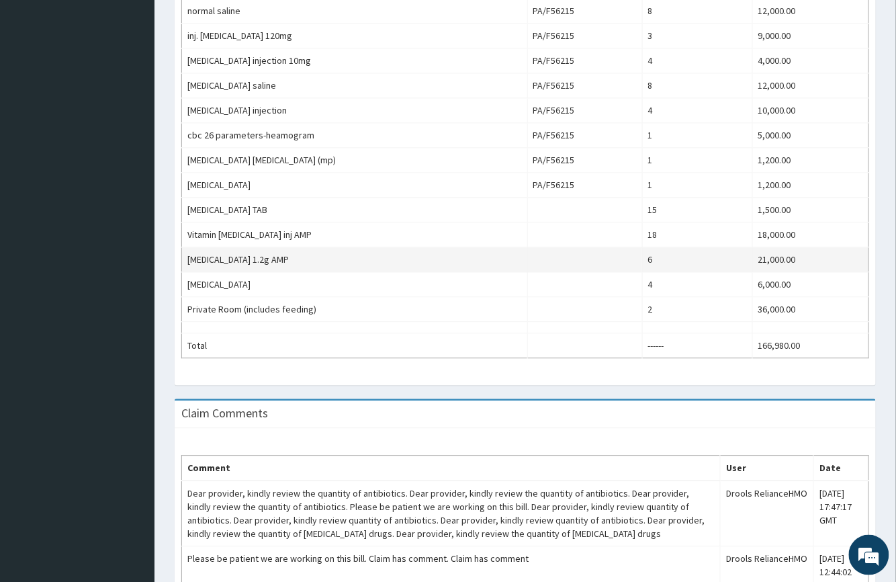
scroll to position [879, 0]
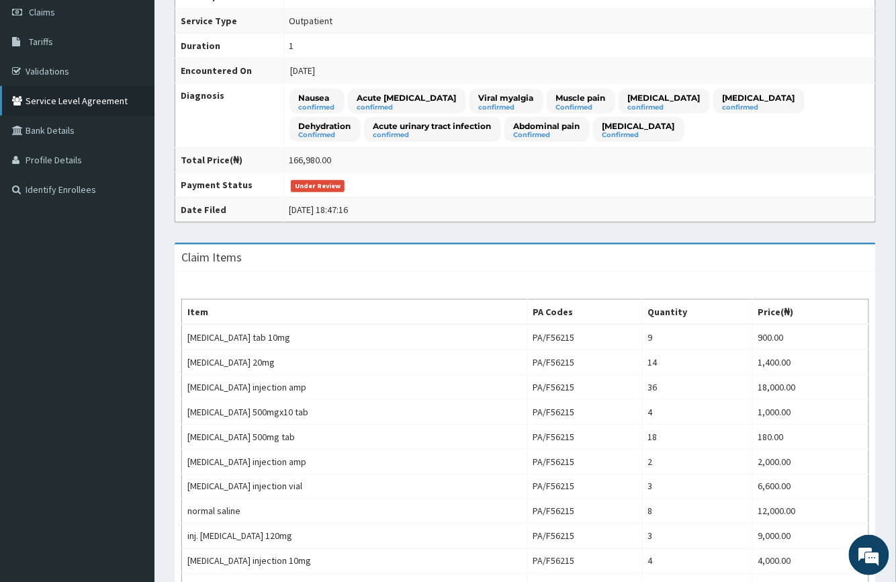
scroll to position [162, 0]
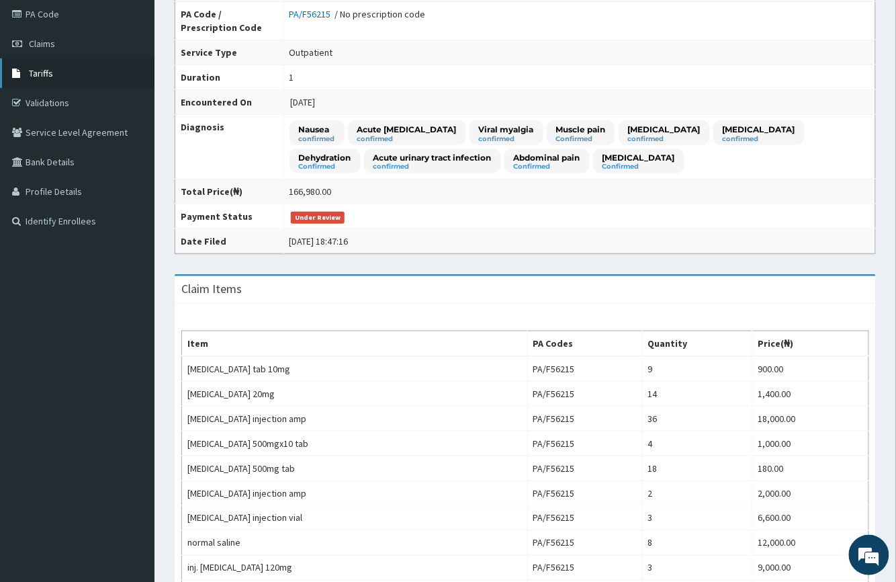
click at [87, 75] on link "Tariffs" at bounding box center [77, 73] width 154 height 30
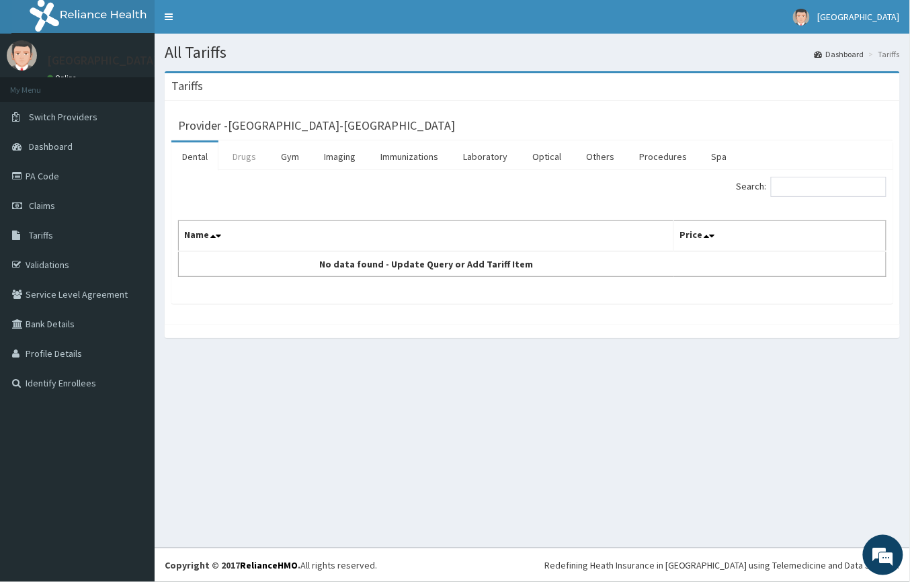
click at [234, 157] on link "Drugs" at bounding box center [244, 156] width 45 height 28
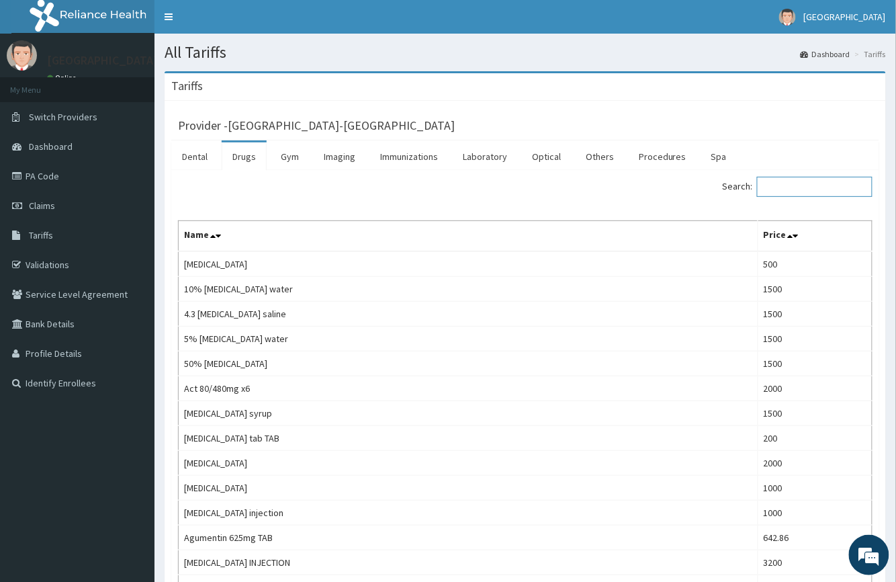
click at [785, 191] on input "Search:" at bounding box center [815, 187] width 116 height 20
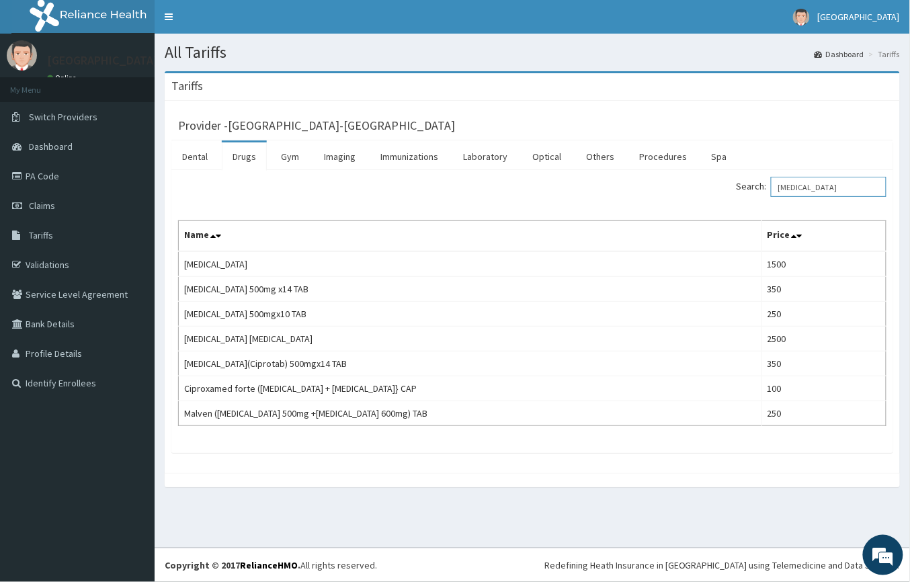
type input "CIPRO"
